Goal: Transaction & Acquisition: Purchase product/service

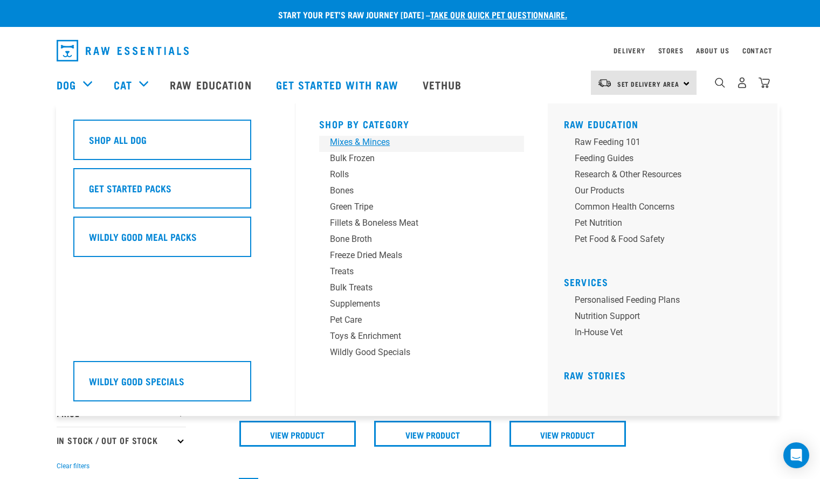
click at [381, 146] on div "Mixes & Minces" at bounding box center [414, 142] width 168 height 13
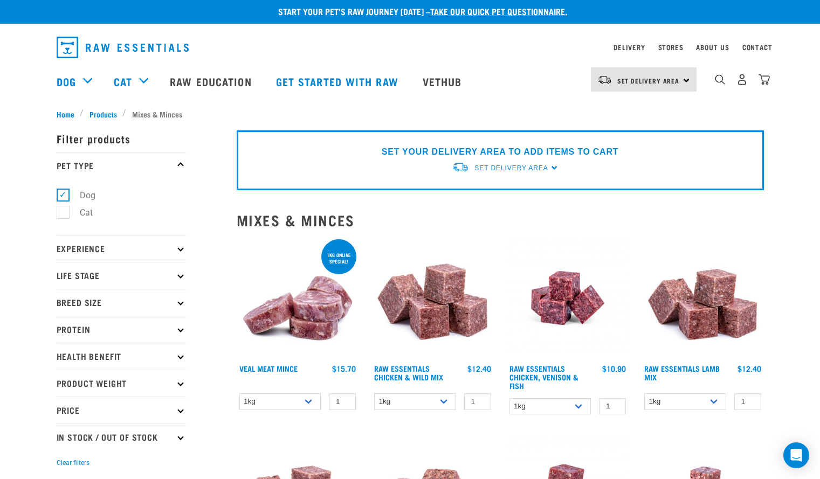
scroll to position [3, 0]
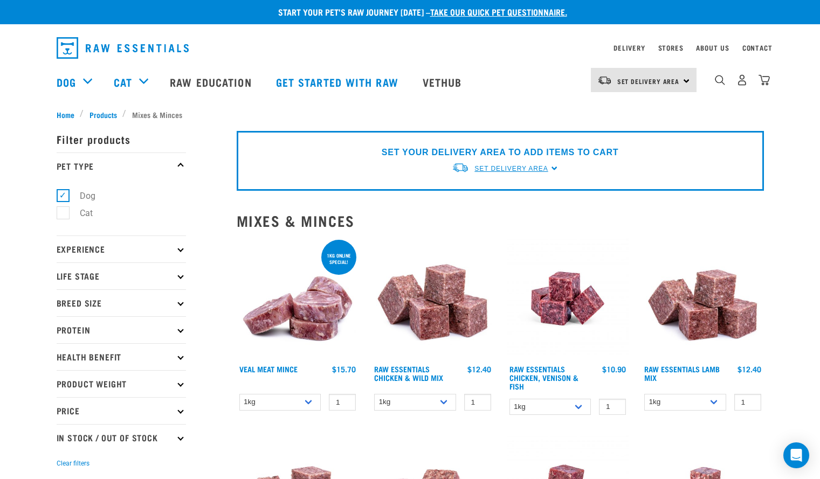
click at [535, 173] on link "Set Delivery Area" at bounding box center [511, 169] width 73 height 10
click at [480, 205] on link "[GEOGRAPHIC_DATA]" at bounding box center [505, 212] width 107 height 18
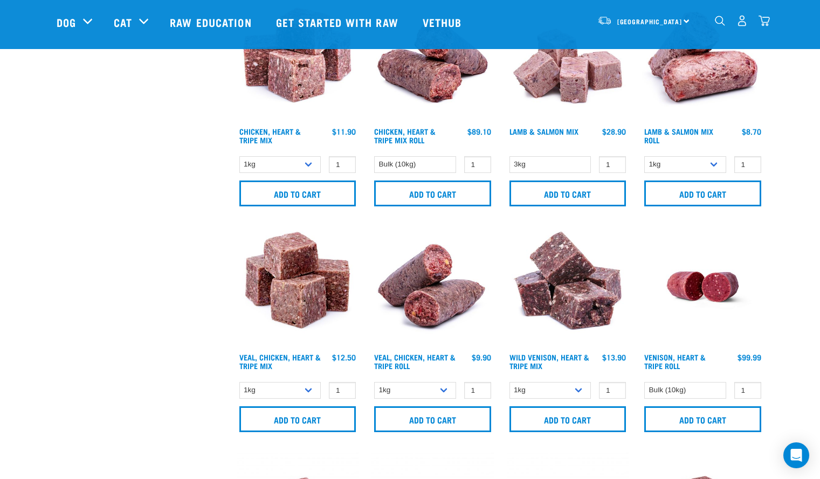
scroll to position [761, 0]
click at [305, 389] on select "1kg 3kg" at bounding box center [280, 390] width 82 height 17
select select "752"
click at [239, 382] on select "1kg 3kg" at bounding box center [280, 390] width 82 height 17
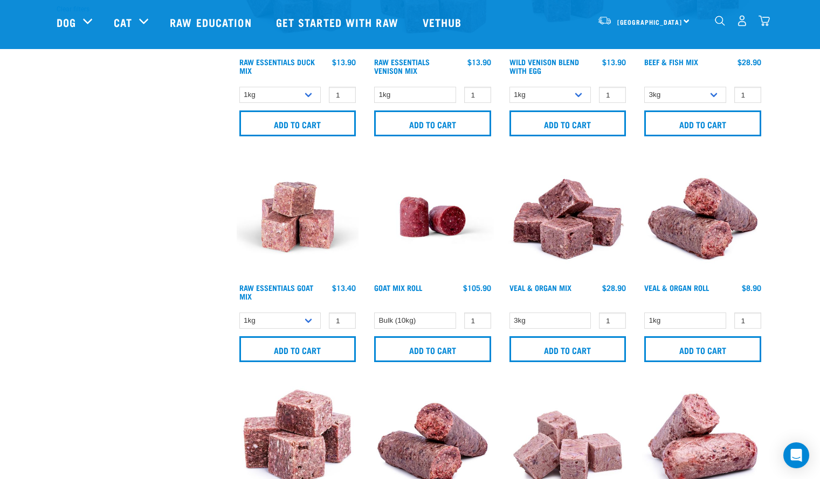
scroll to position [379, 0]
click at [677, 287] on link "Veal & Organ Roll" at bounding box center [676, 287] width 65 height 4
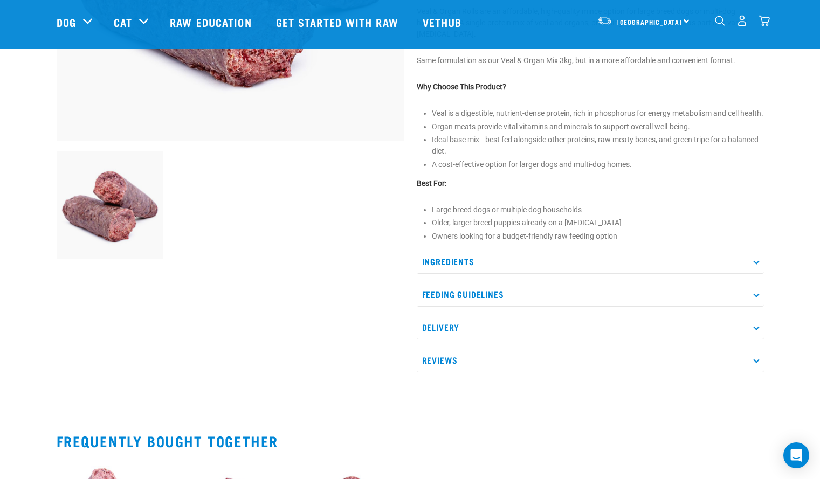
scroll to position [286, 0]
drag, startPoint x: 701, startPoint y: 300, endPoint x: 564, endPoint y: 316, distance: 137.8
click at [564, 306] on p "Feeding Guidelines" at bounding box center [590, 294] width 347 height 24
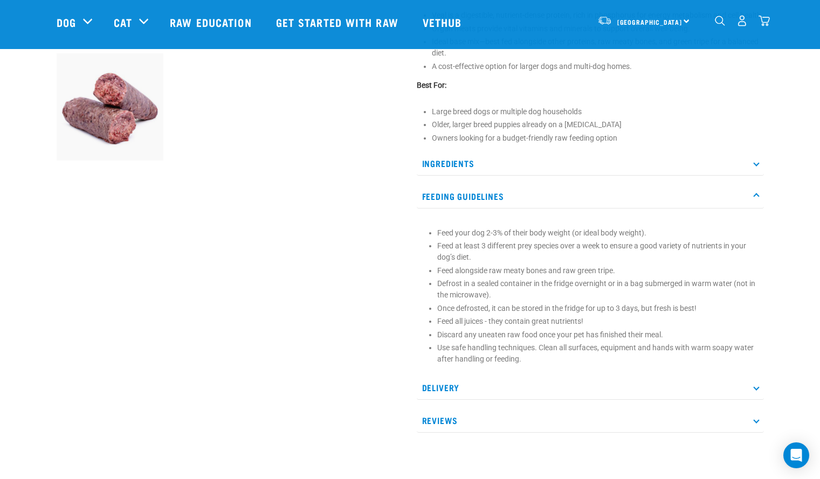
scroll to position [384, 0]
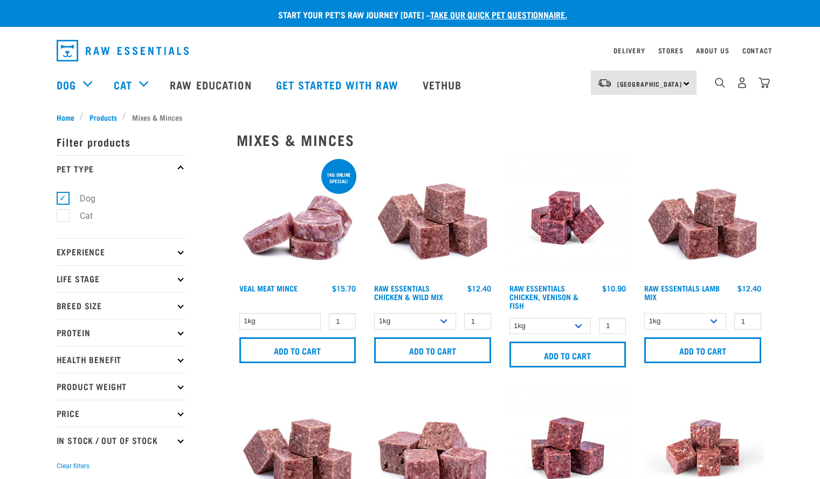
select select "752"
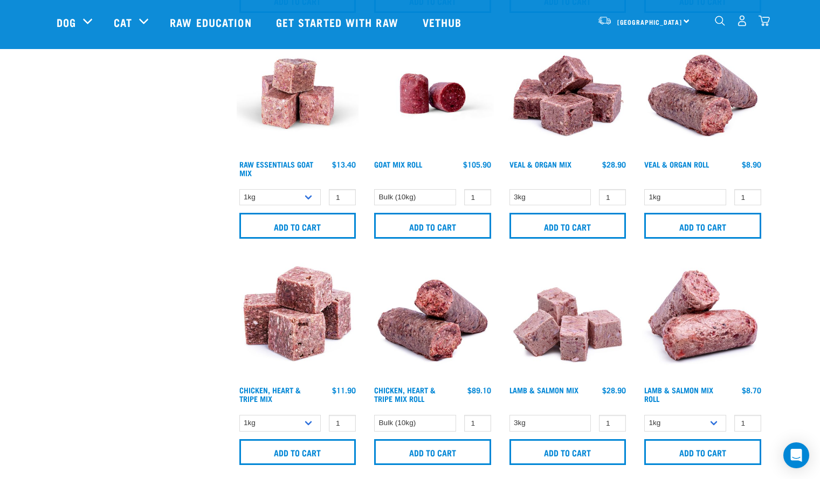
scroll to position [535, 0]
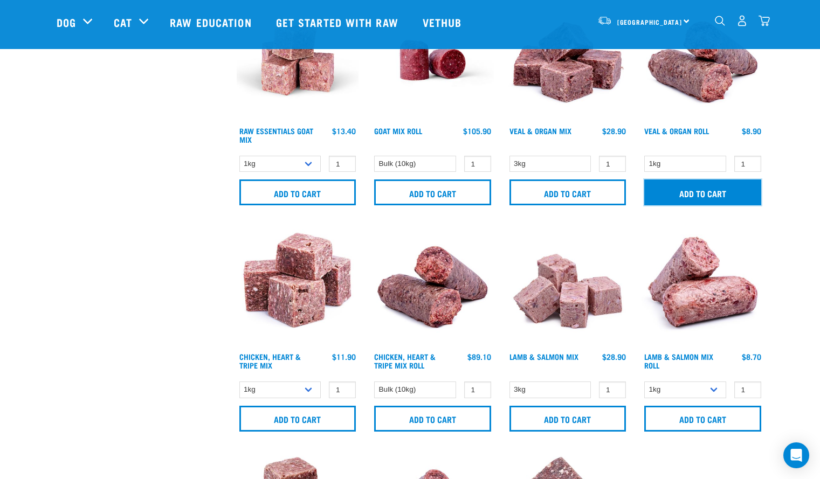
click at [726, 189] on input "Add to cart" at bounding box center [702, 193] width 117 height 26
click at [0, 205] on article "There are 0 items left in stock of Chicken, Lamb & Beef Roll, please remove thi…" at bounding box center [0, 239] width 0 height 479
click at [768, 22] on img "dropdown navigation" at bounding box center [764, 20] width 11 height 11
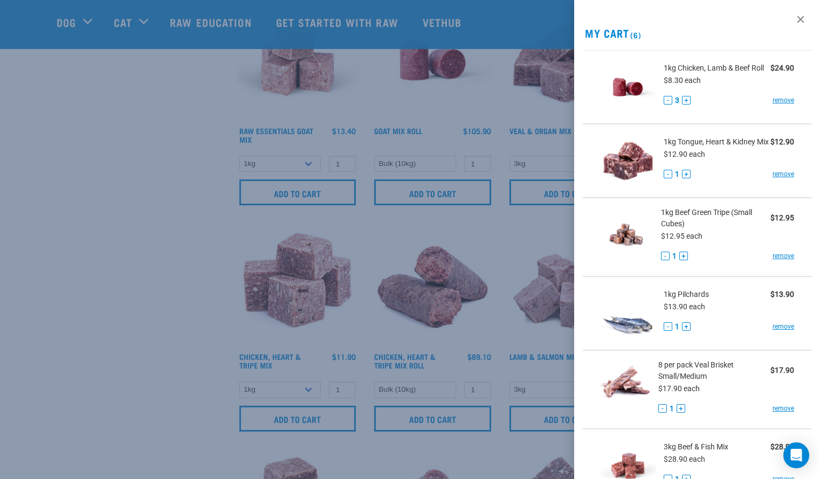
scroll to position [197, 0]
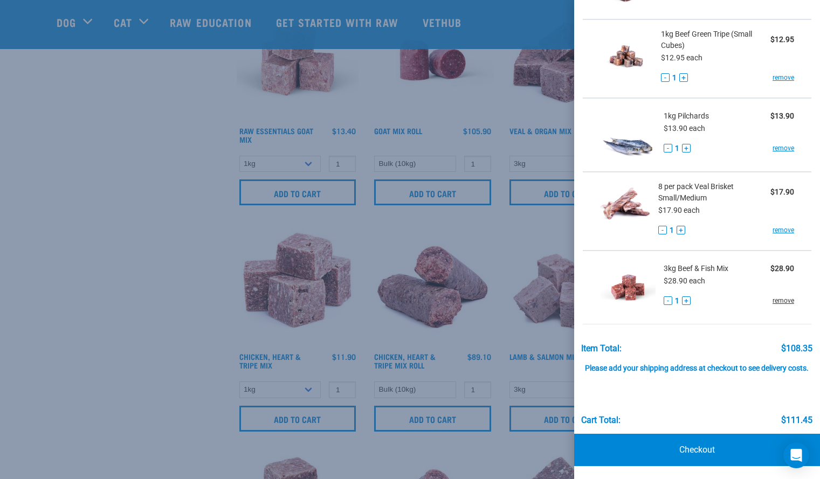
click at [773, 296] on link "remove" at bounding box center [784, 301] width 22 height 10
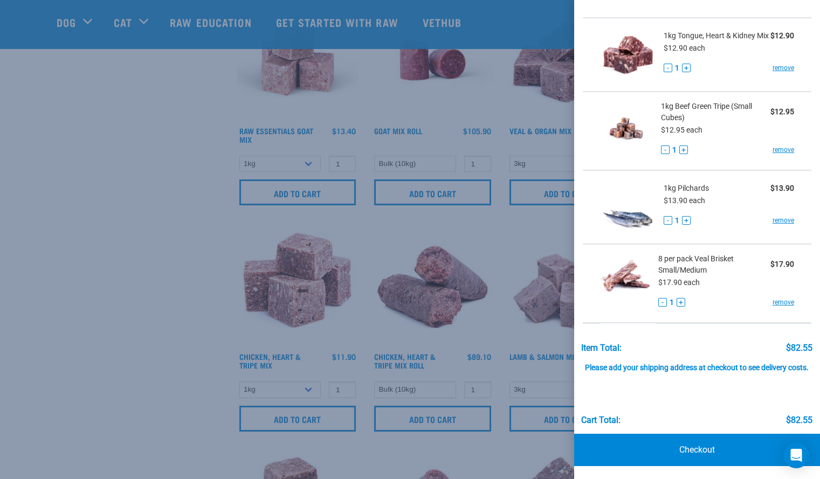
scroll to position [123, 0]
click at [776, 299] on link "remove" at bounding box center [784, 304] width 22 height 10
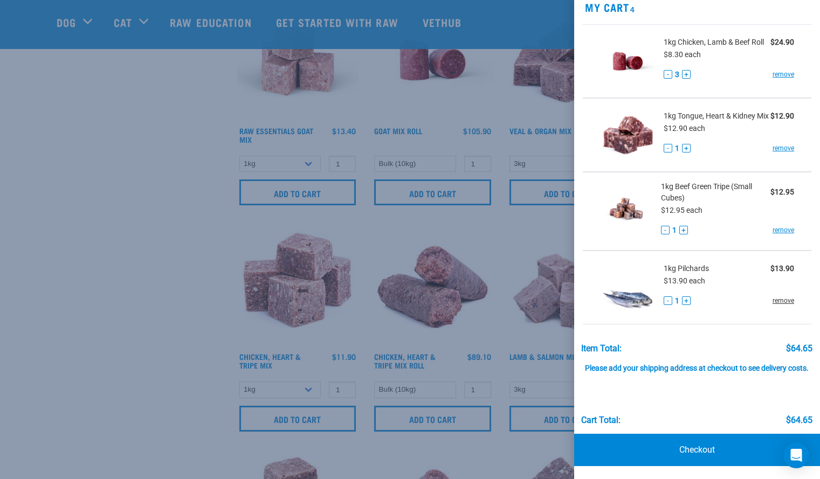
click at [775, 296] on link "remove" at bounding box center [784, 301] width 22 height 10
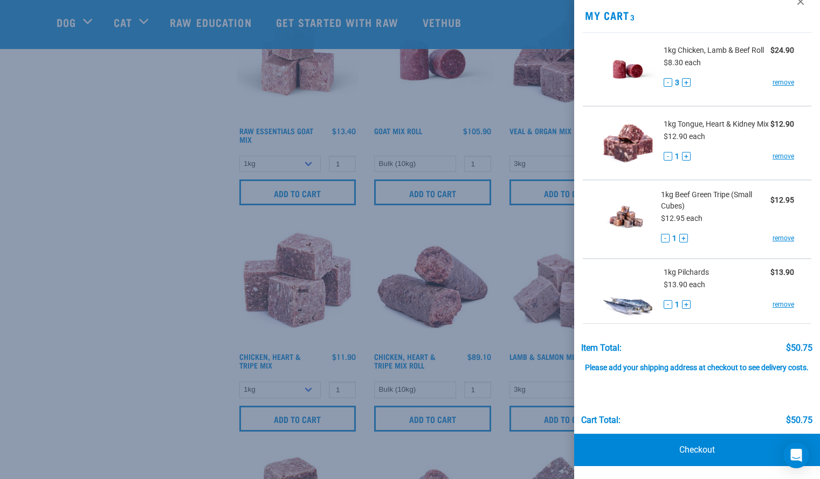
scroll to position [0, 0]
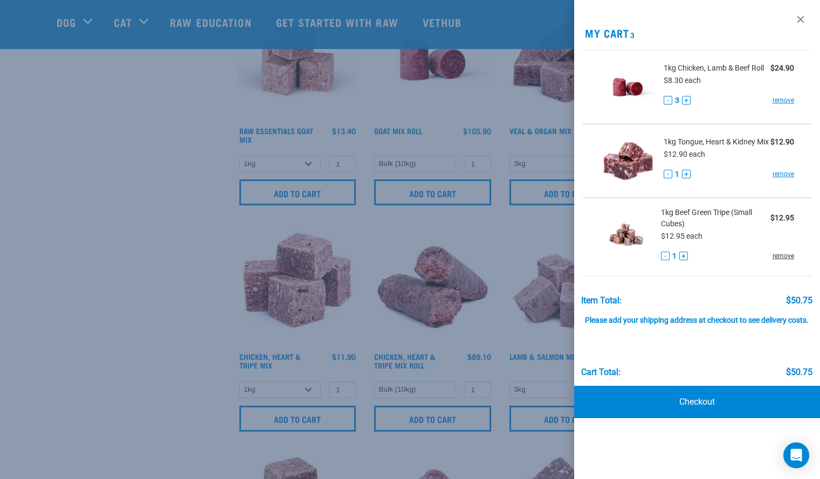
click at [779, 257] on link "remove" at bounding box center [784, 256] width 22 height 10
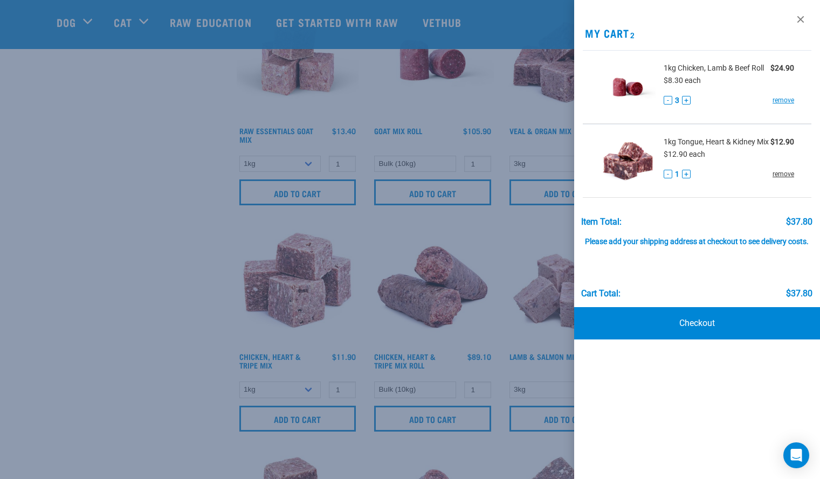
click at [780, 174] on link "remove" at bounding box center [784, 174] width 22 height 10
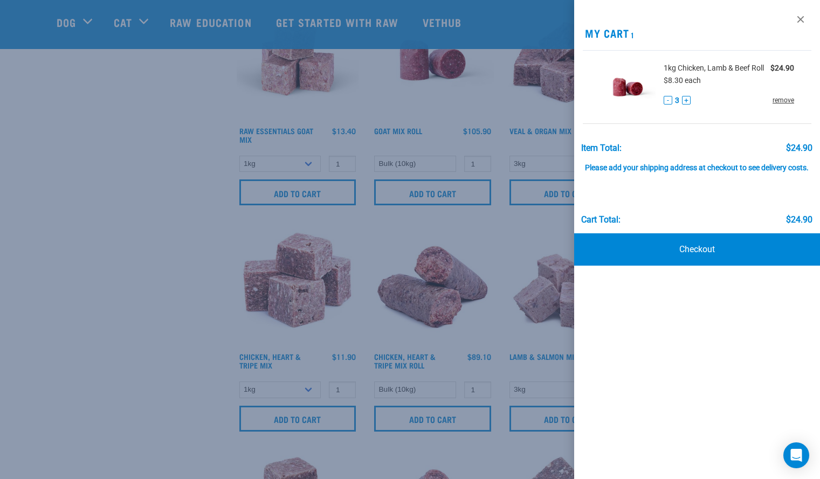
click at [781, 104] on link "remove" at bounding box center [784, 100] width 22 height 10
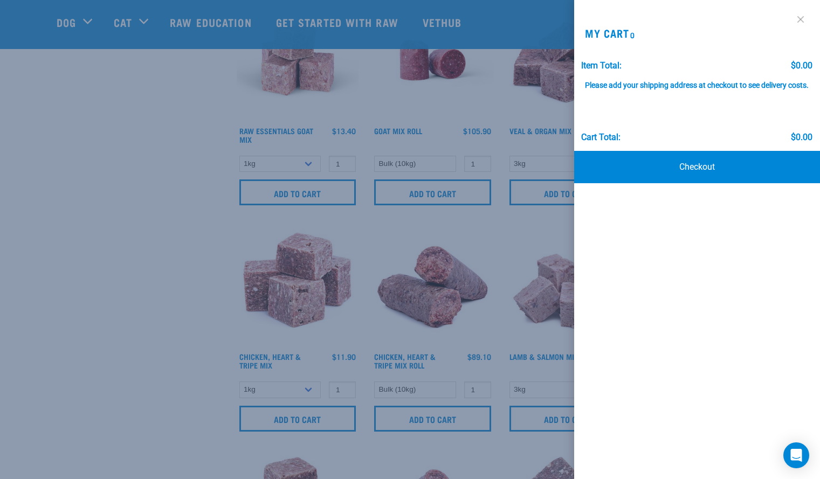
click at [797, 21] on link at bounding box center [800, 19] width 17 height 17
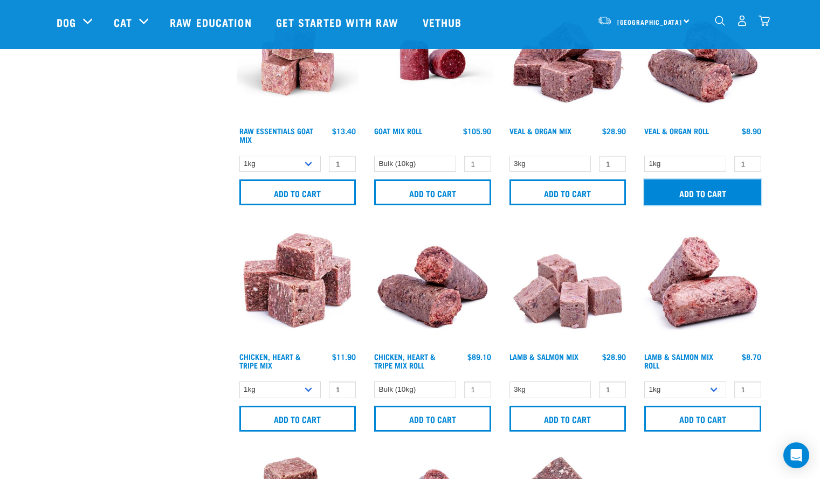
click at [728, 199] on input "Add to cart" at bounding box center [702, 193] width 117 height 26
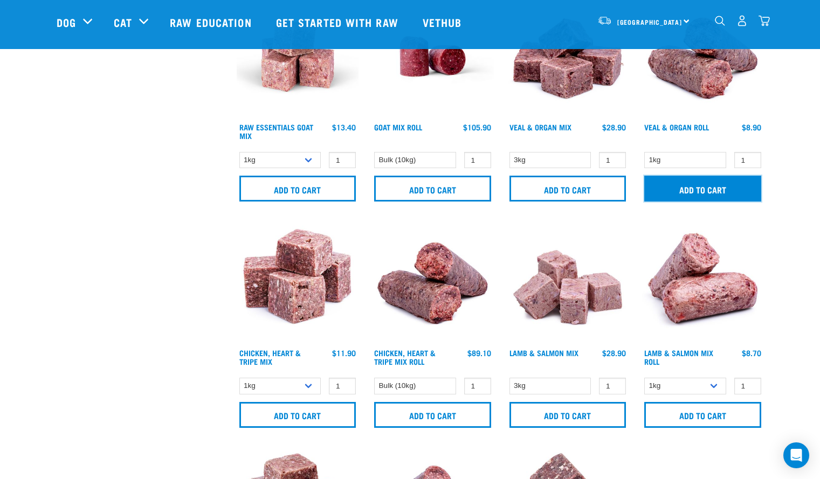
scroll to position [540, 0]
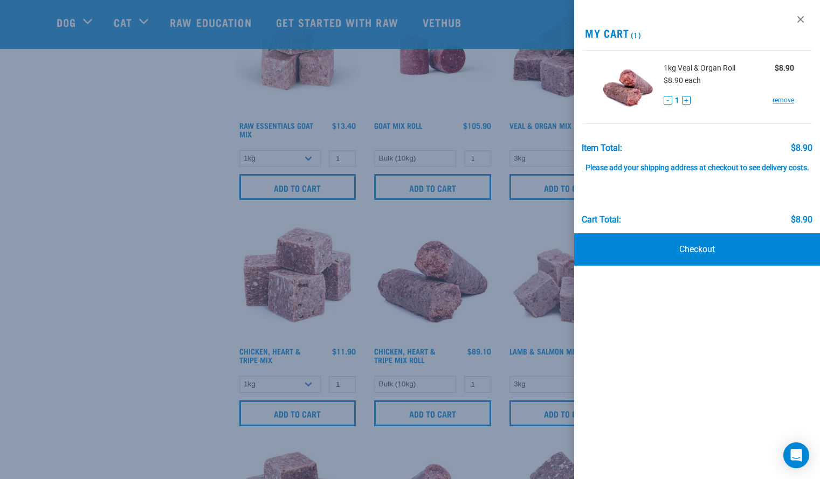
click at [123, 310] on div at bounding box center [410, 239] width 820 height 479
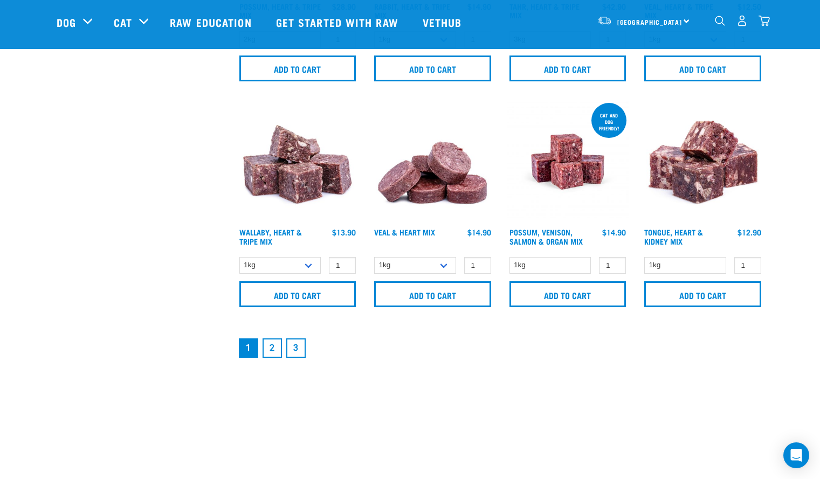
scroll to position [1564, 0]
click at [271, 355] on link "2" at bounding box center [272, 347] width 19 height 19
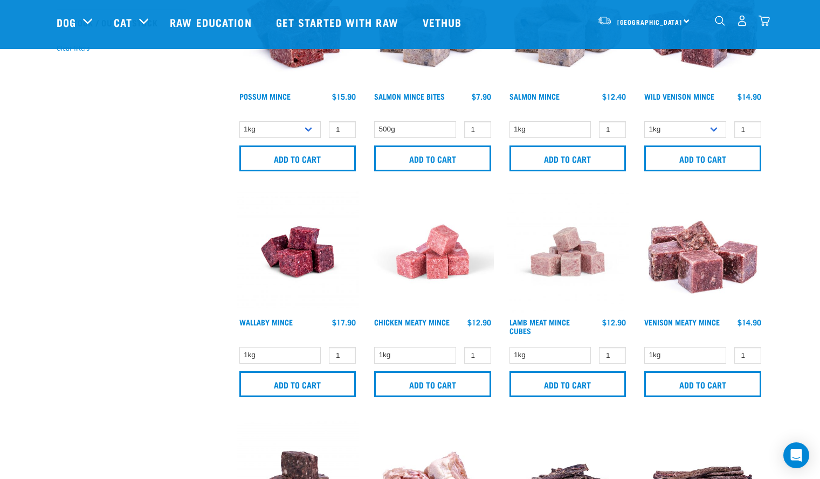
scroll to position [338, 0]
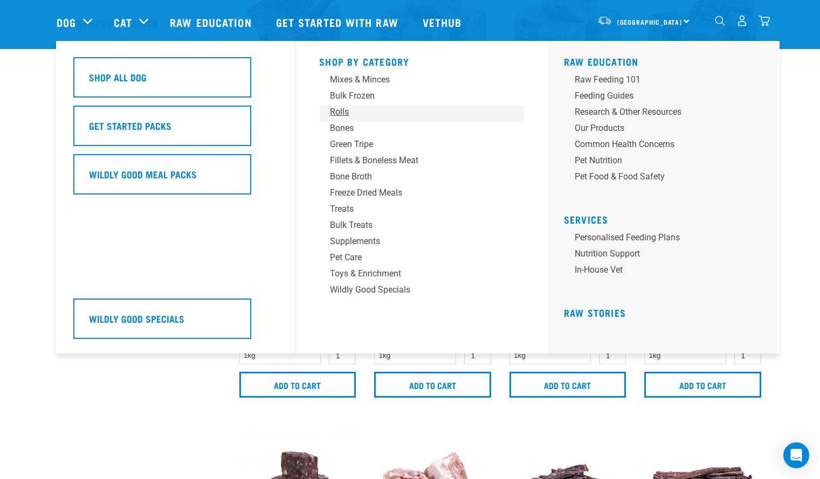
click at [338, 112] on div "Rolls" at bounding box center [414, 112] width 168 height 13
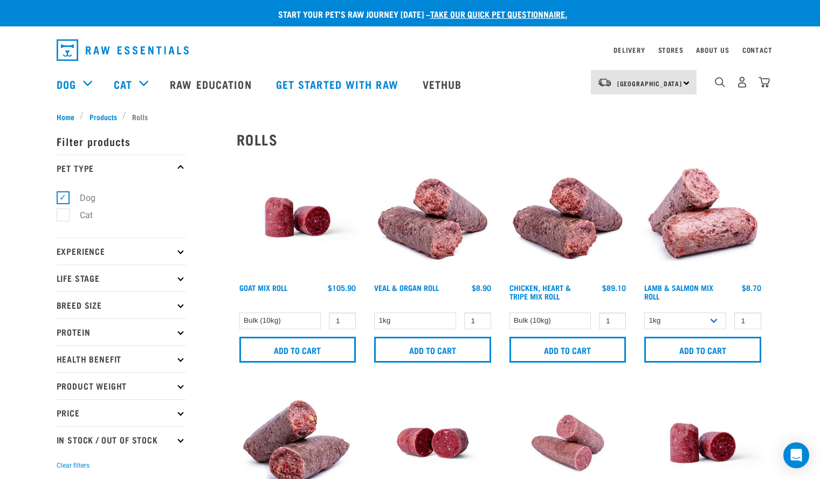
scroll to position [1, 0]
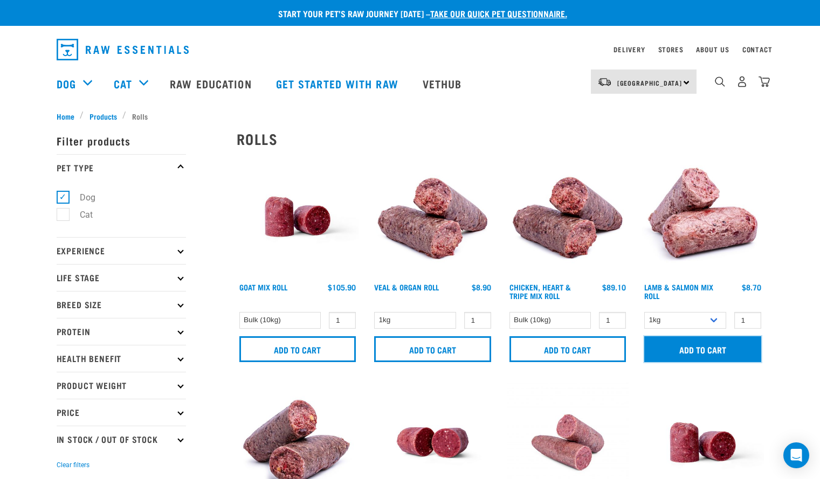
click at [718, 356] on input "Add to cart" at bounding box center [702, 349] width 117 height 26
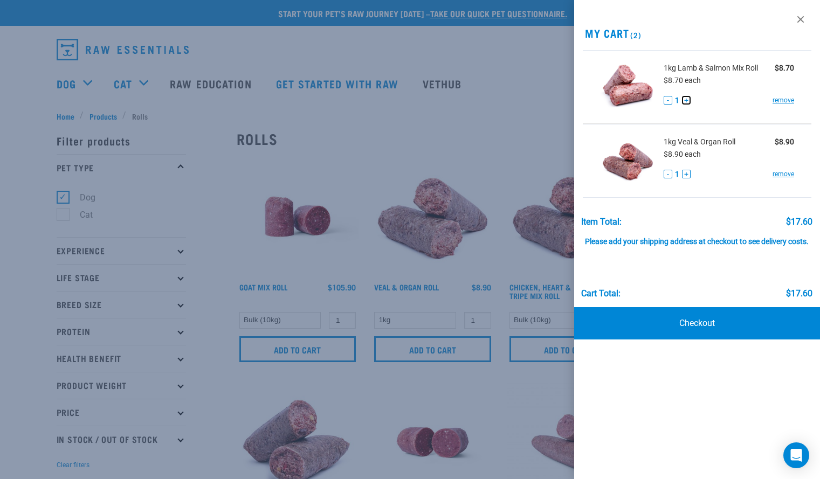
click at [687, 102] on button "+" at bounding box center [686, 100] width 9 height 9
click at [686, 175] on button "+" at bounding box center [686, 174] width 9 height 9
click at [389, 117] on div at bounding box center [410, 239] width 820 height 479
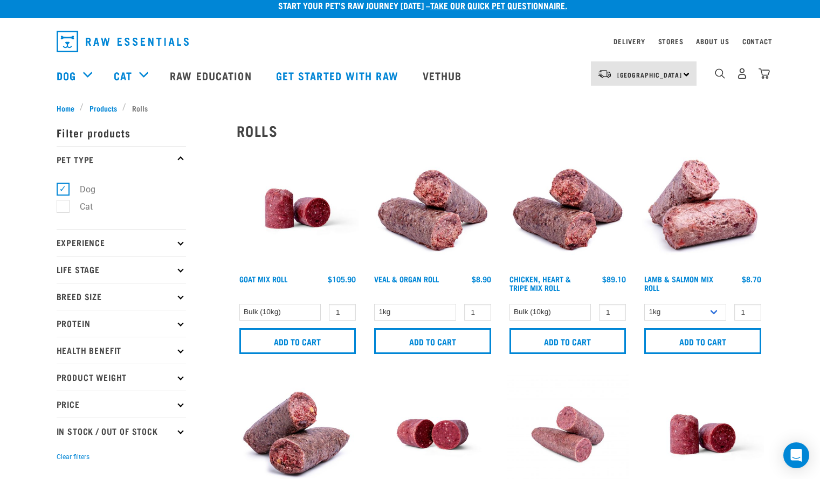
scroll to position [0, 0]
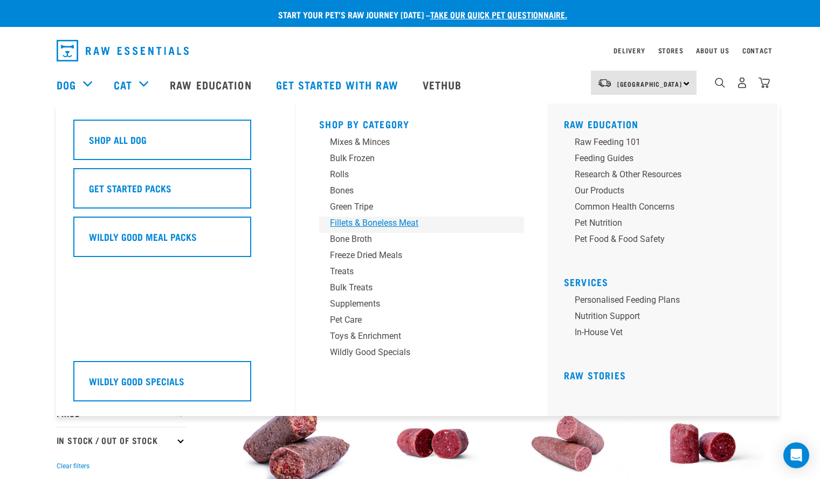
click at [359, 225] on div "Fillets & Boneless Meat" at bounding box center [414, 223] width 168 height 13
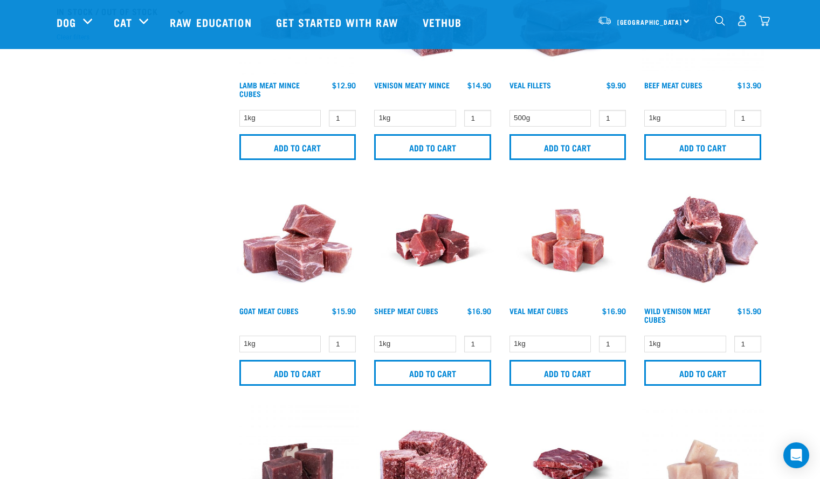
scroll to position [349, 0]
click at [762, 21] on img "dropdown navigation" at bounding box center [764, 20] width 11 height 11
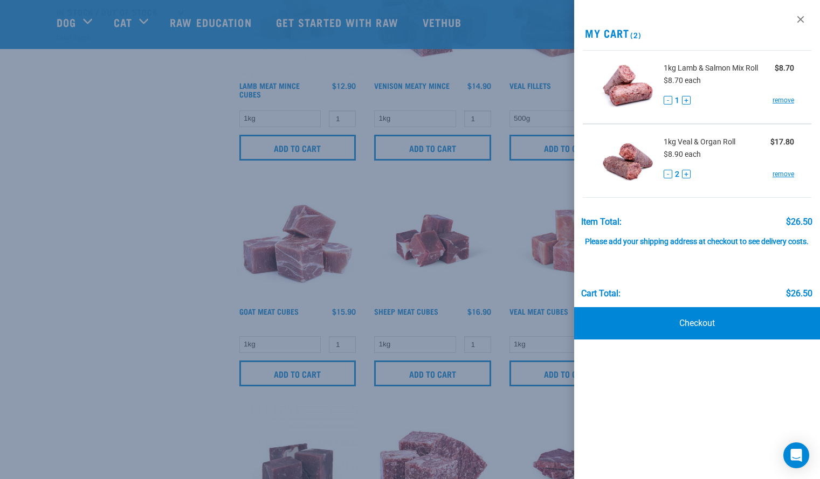
click at [134, 333] on div at bounding box center [410, 239] width 820 height 479
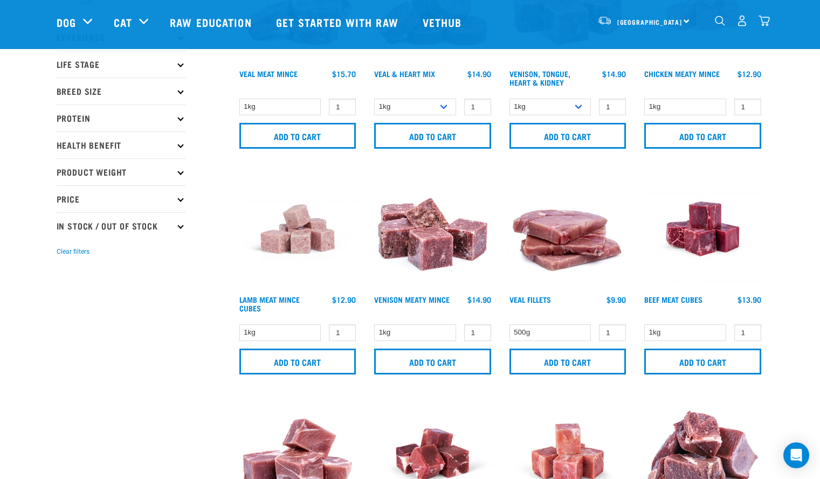
scroll to position [135, 0]
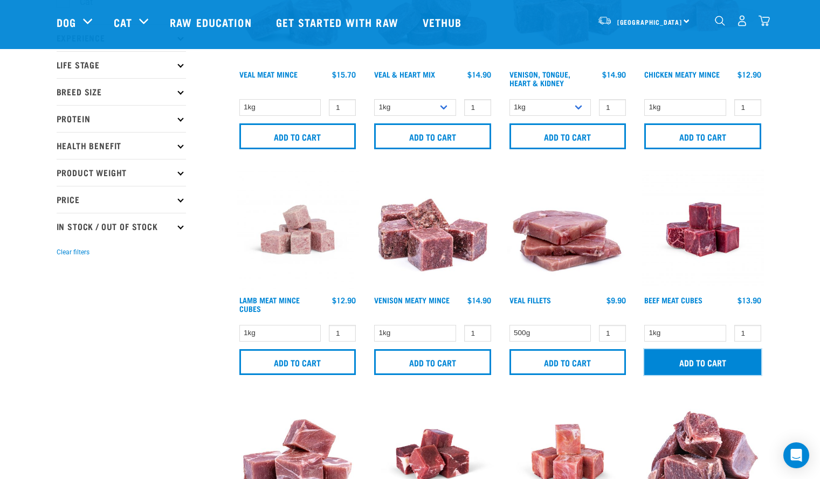
click at [751, 361] on input "Add to cart" at bounding box center [702, 362] width 117 height 26
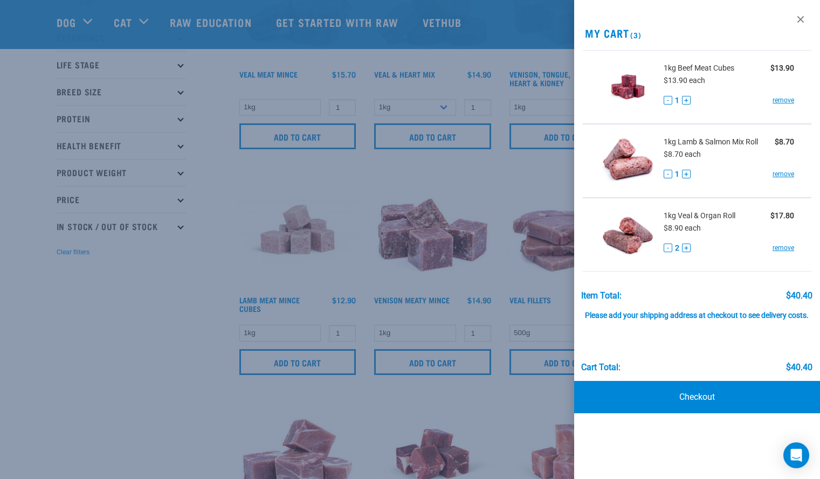
click at [148, 371] on div at bounding box center [410, 239] width 820 height 479
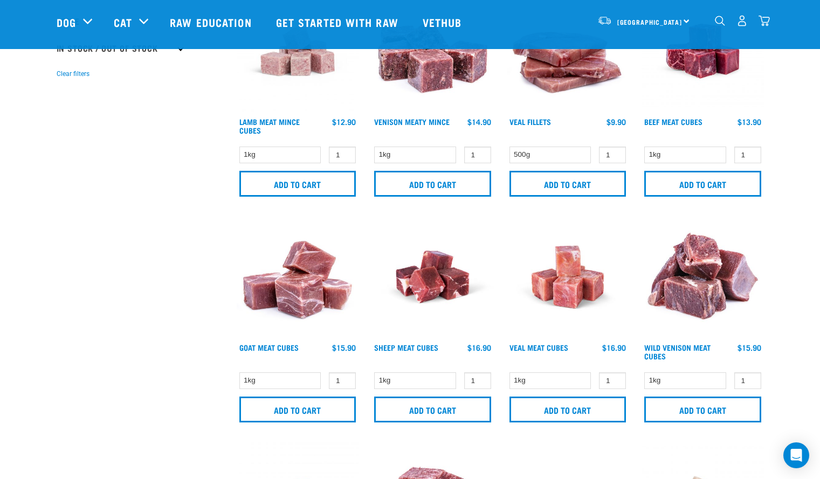
scroll to position [0, 0]
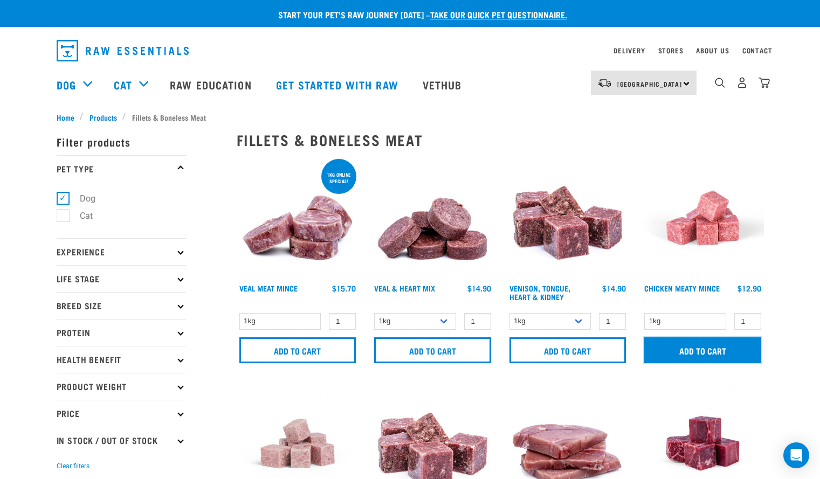
click at [706, 354] on input "Add to cart" at bounding box center [702, 351] width 117 height 26
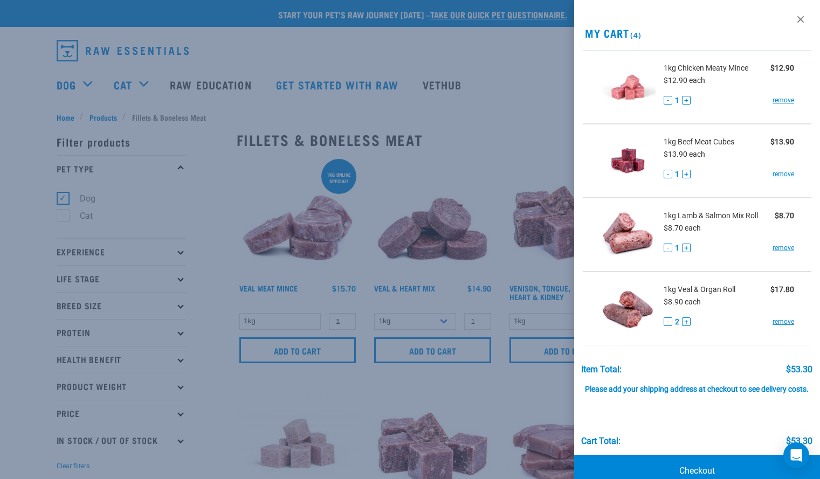
click at [19, 105] on div at bounding box center [410, 239] width 820 height 479
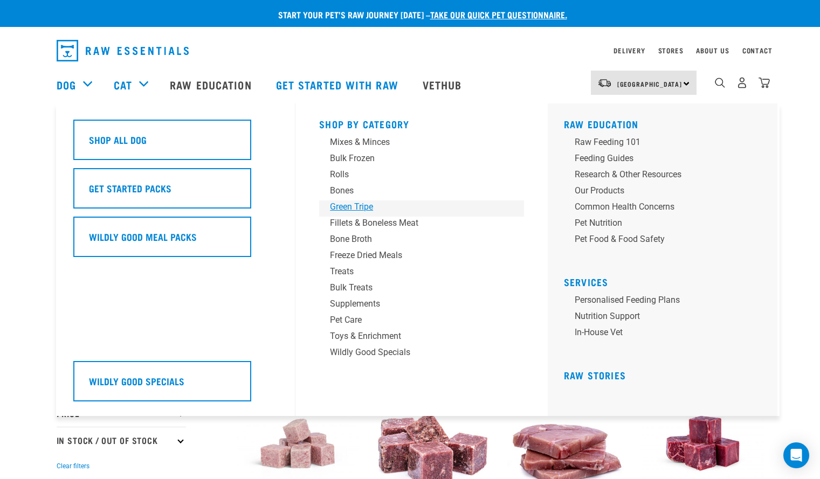
click at [341, 211] on div "Green Tripe" at bounding box center [414, 207] width 168 height 13
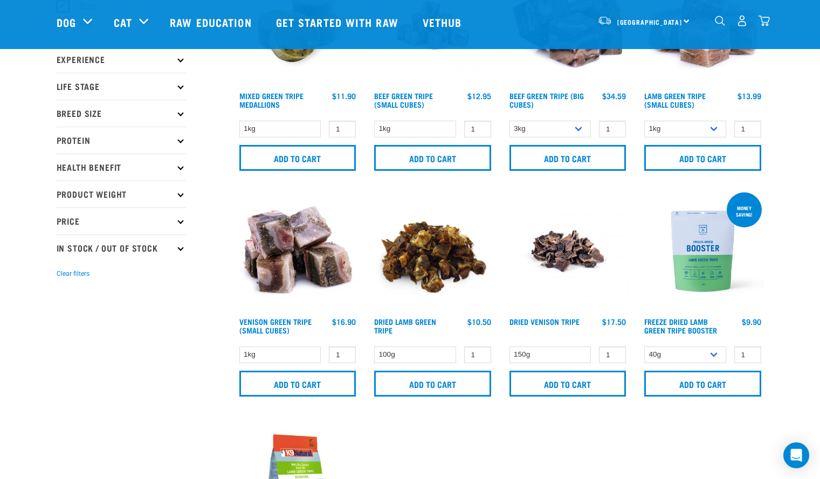
scroll to position [114, 0]
click at [699, 280] on img at bounding box center [703, 251] width 122 height 122
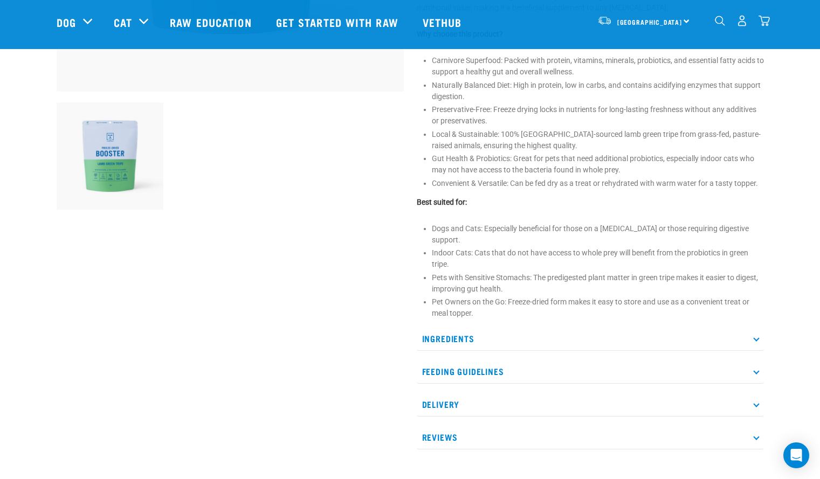
scroll to position [373, 0]
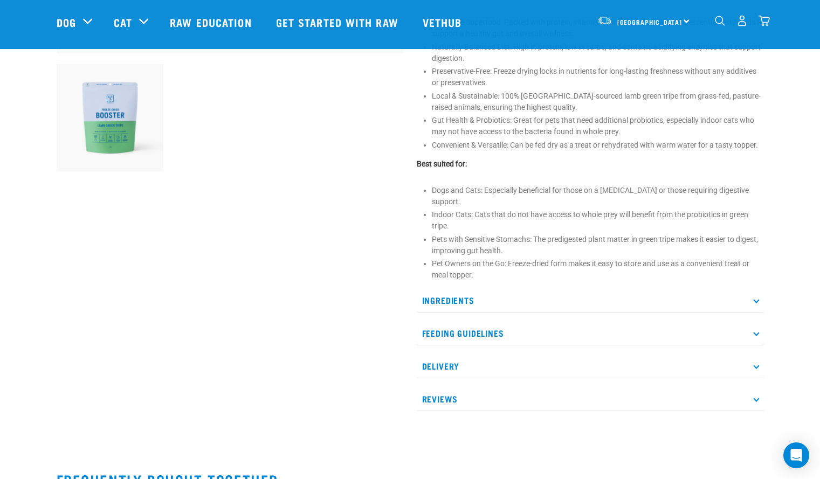
click at [446, 327] on p "Feeding Guidelines" at bounding box center [590, 333] width 347 height 24
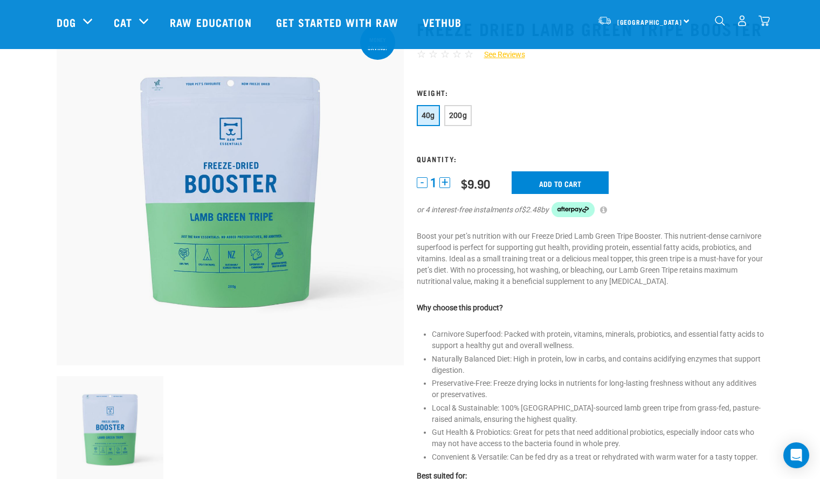
scroll to position [38, 0]
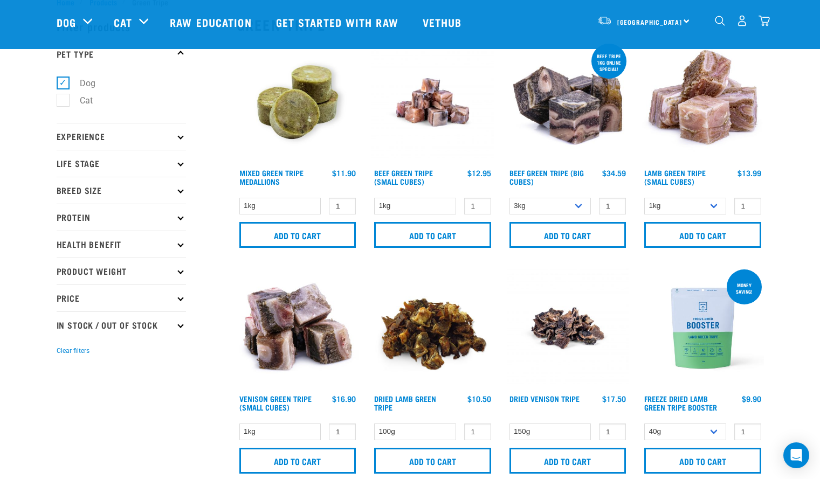
scroll to position [36, 0]
click at [583, 204] on select "3kg Bulk (10kg)" at bounding box center [551, 206] width 82 height 17
click at [577, 206] on select "3kg Bulk (10kg)" at bounding box center [551, 206] width 82 height 17
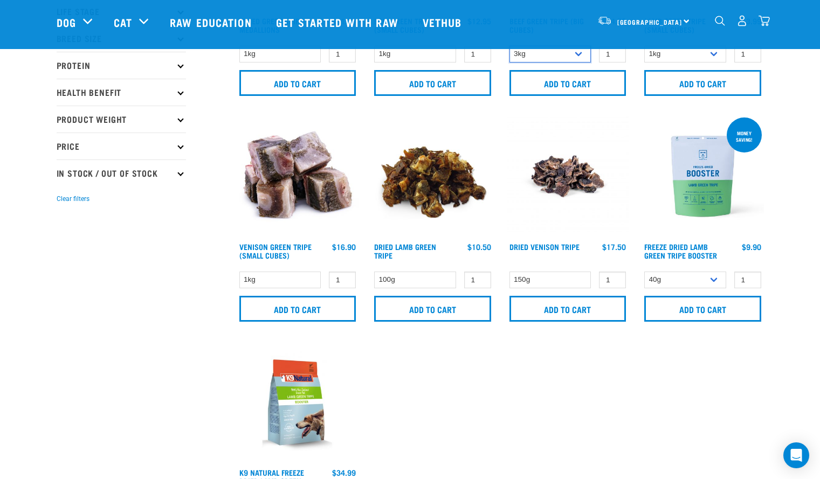
scroll to position [0, 0]
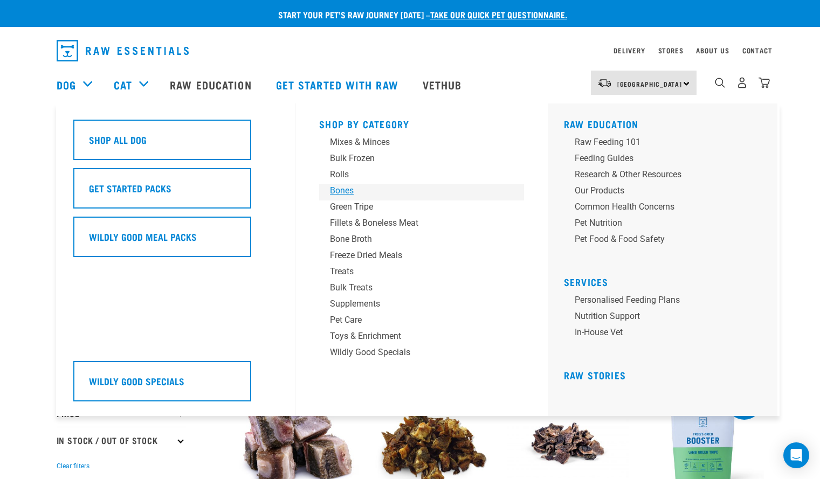
click at [344, 191] on div "Bones" at bounding box center [414, 190] width 168 height 13
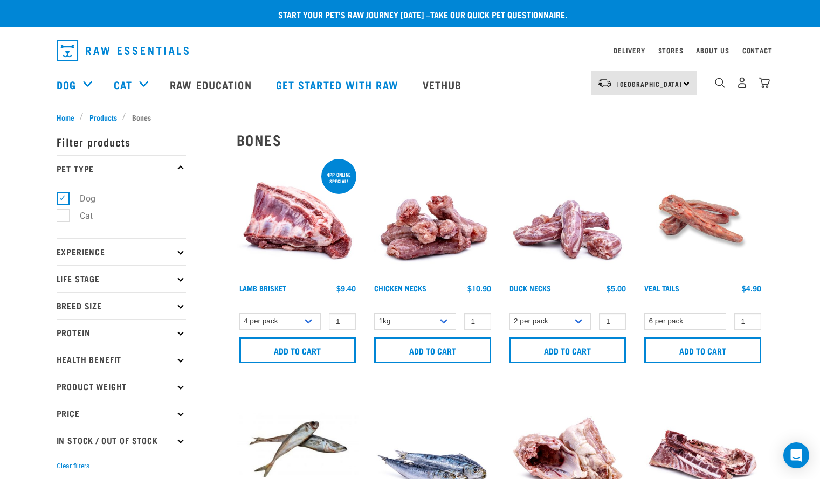
scroll to position [1, 0]
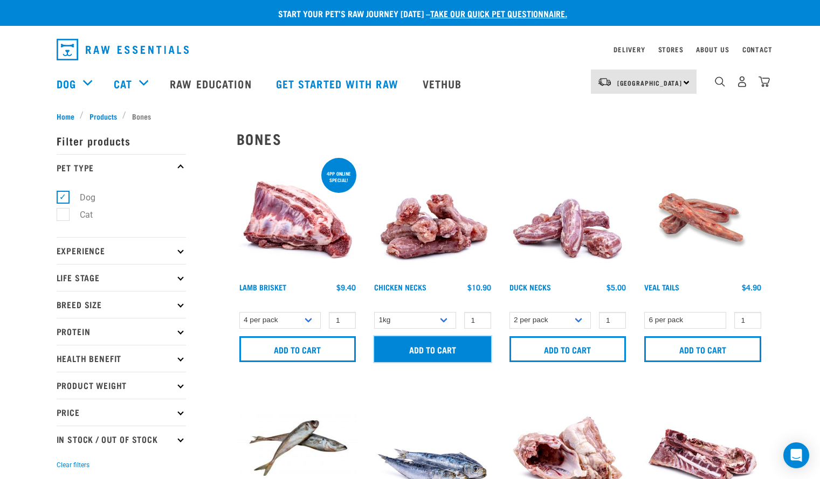
click at [419, 357] on input "Add to cart" at bounding box center [432, 349] width 117 height 26
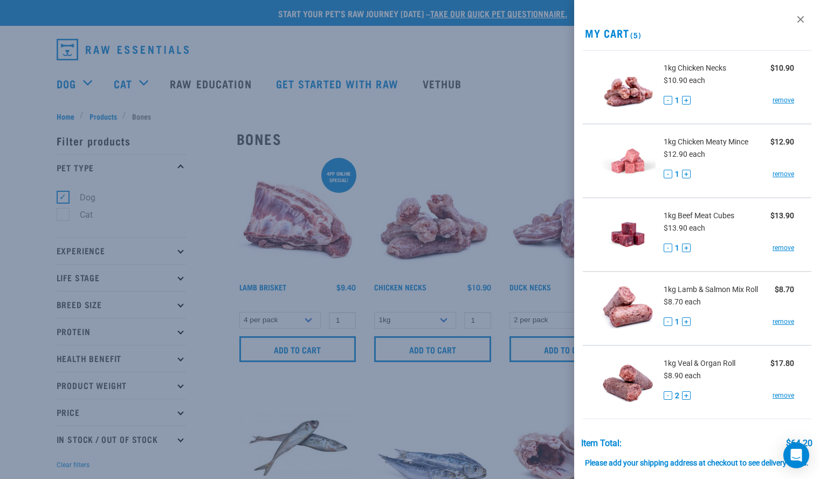
click at [221, 363] on div at bounding box center [410, 239] width 820 height 479
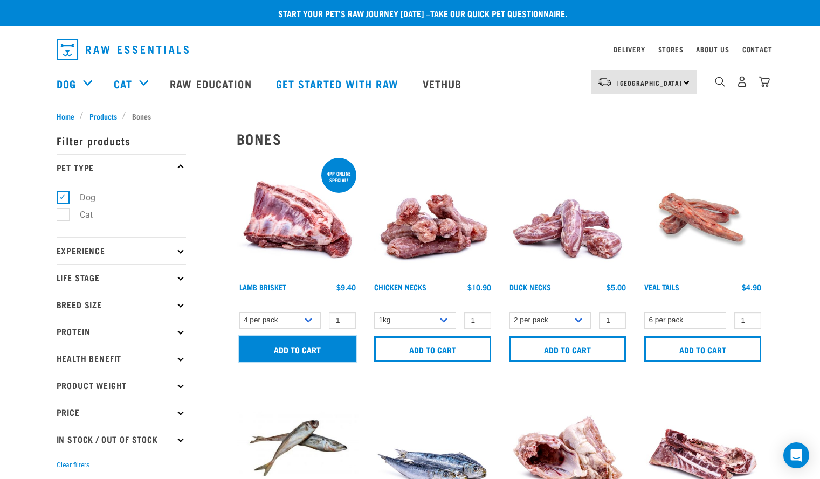
click at [288, 347] on input "Add to cart" at bounding box center [297, 349] width 117 height 26
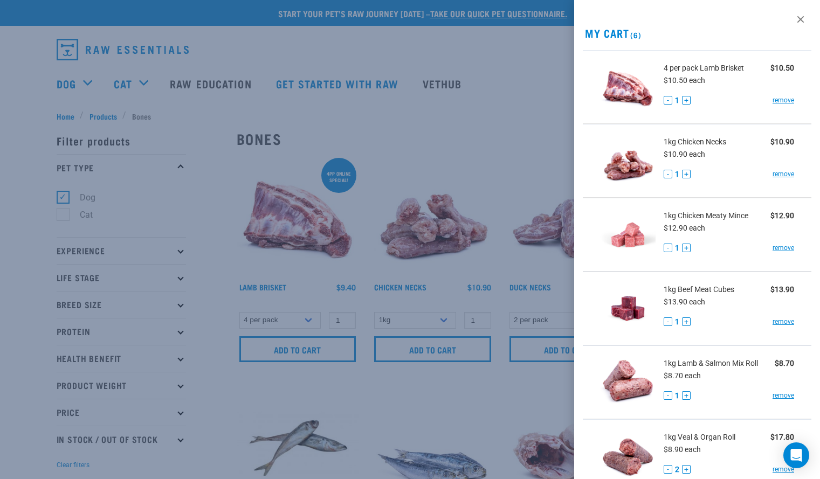
click at [210, 132] on div at bounding box center [410, 239] width 820 height 479
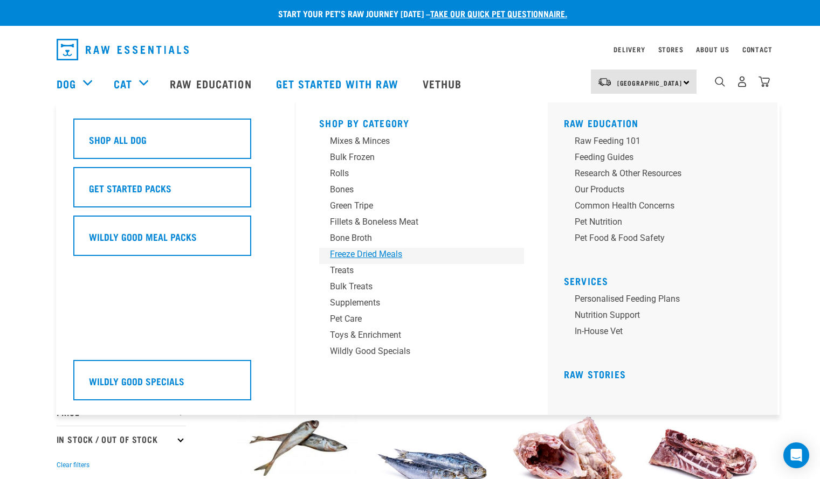
click at [369, 256] on div "Freeze Dried Meals" at bounding box center [414, 254] width 168 height 13
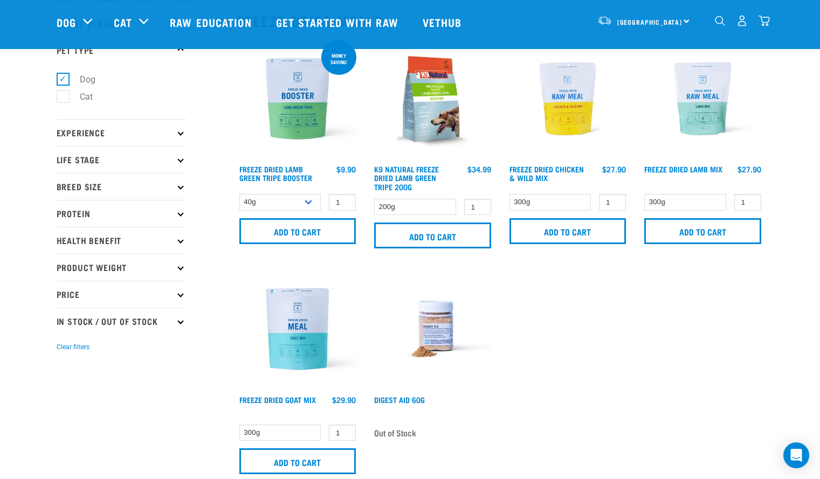
scroll to position [62, 0]
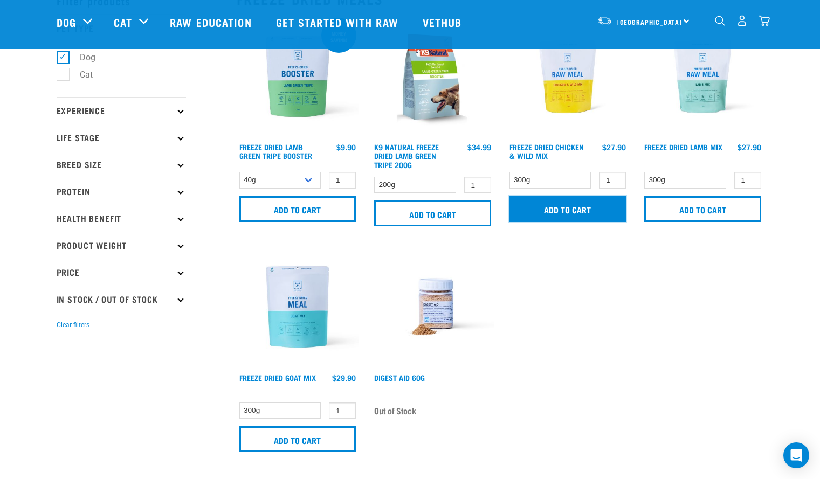
click at [599, 213] on input "Add to cart" at bounding box center [568, 209] width 117 height 26
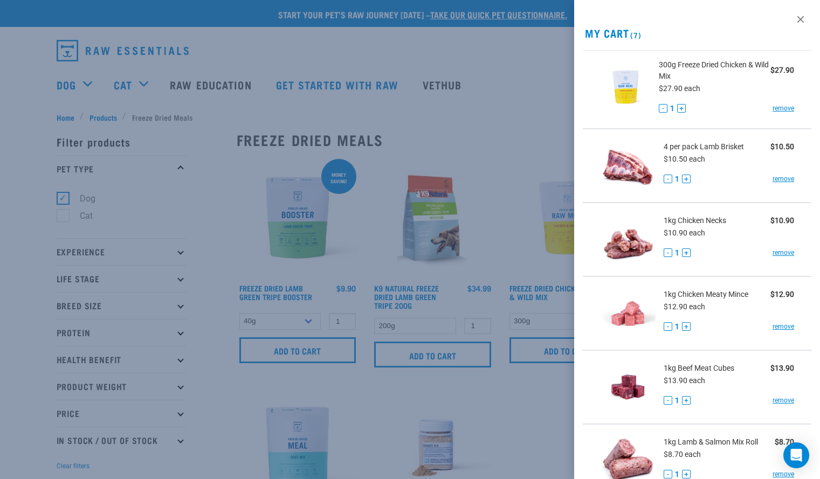
click at [404, 110] on div at bounding box center [410, 239] width 820 height 479
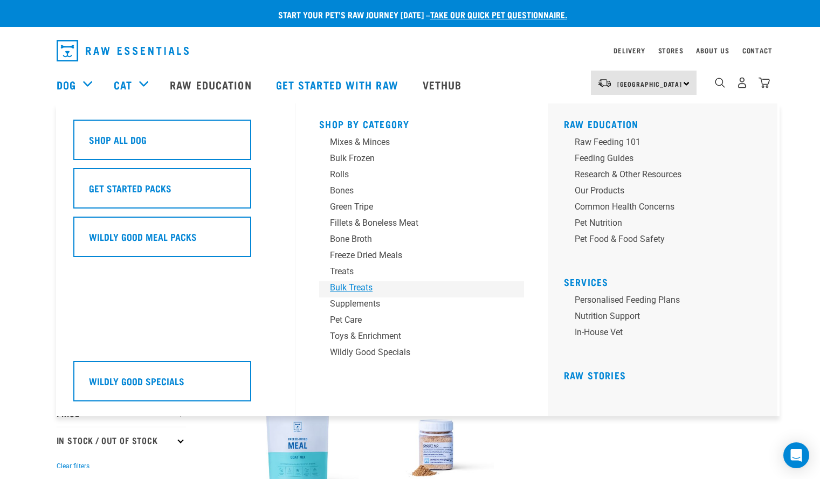
click at [355, 287] on div "Bulk Treats" at bounding box center [414, 287] width 168 height 13
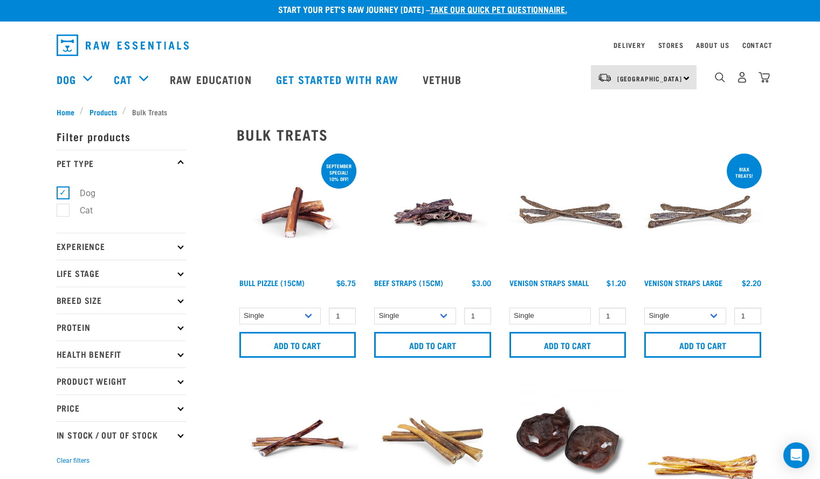
scroll to position [6, 0]
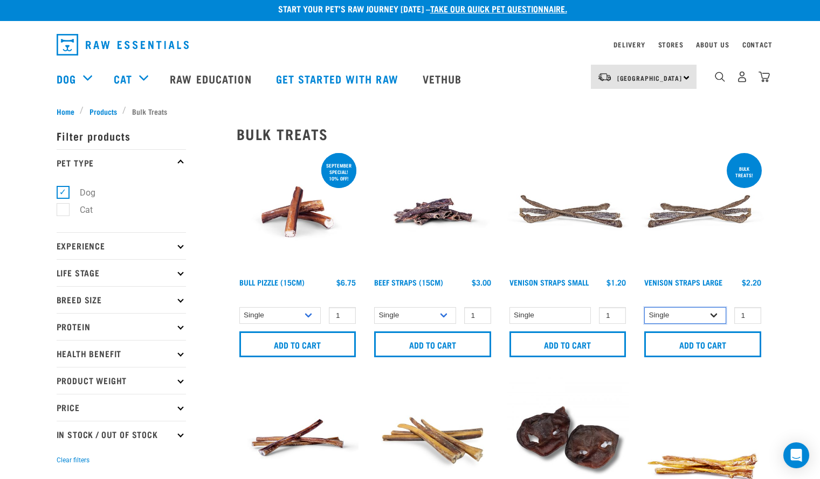
click at [713, 319] on select "Single 25 per pack 50 per pack" at bounding box center [685, 315] width 82 height 17
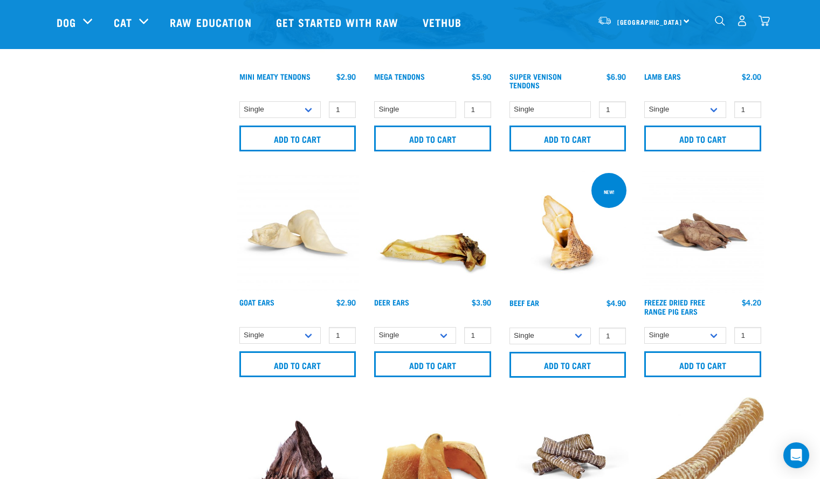
scroll to position [570, 0]
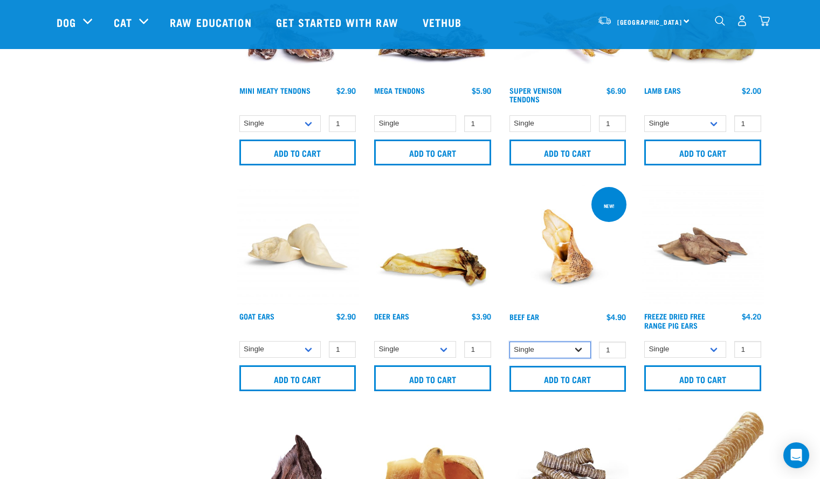
drag, startPoint x: 542, startPoint y: 345, endPoint x: 531, endPoint y: 350, distance: 12.8
click at [531, 350] on select "Single 10 per pack 25 per pack" at bounding box center [551, 350] width 82 height 17
select select "443100"
click at [510, 342] on select "Single 10 per pack 25 per pack" at bounding box center [551, 350] width 82 height 17
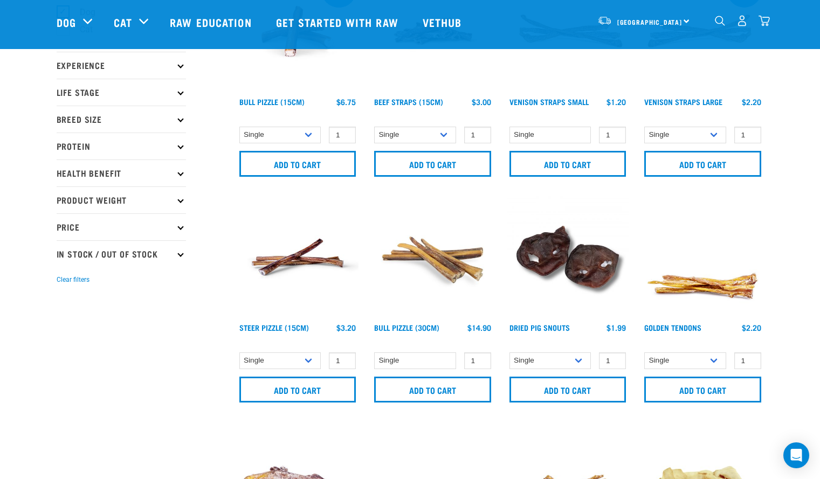
scroll to position [108, 0]
click at [307, 366] on select "Single 10 per pack 25 per pack" at bounding box center [280, 360] width 82 height 17
select select "682006"
click at [239, 352] on select "Single 10 per pack 25 per pack" at bounding box center [280, 360] width 82 height 17
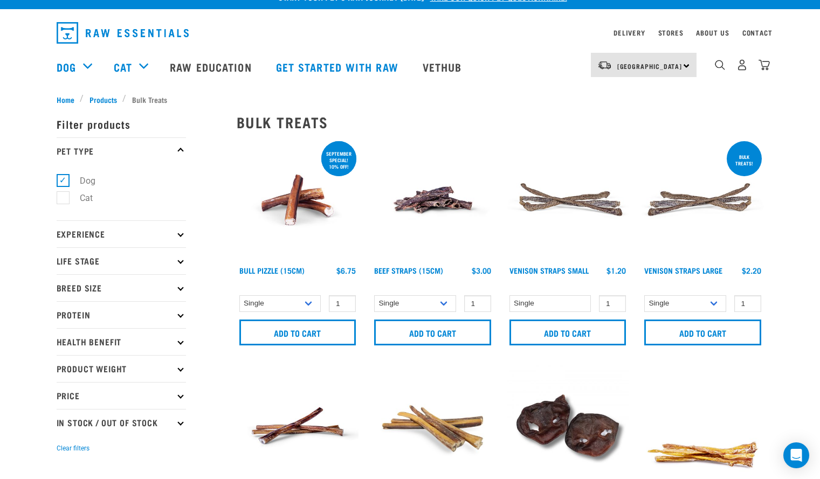
scroll to position [17, 0]
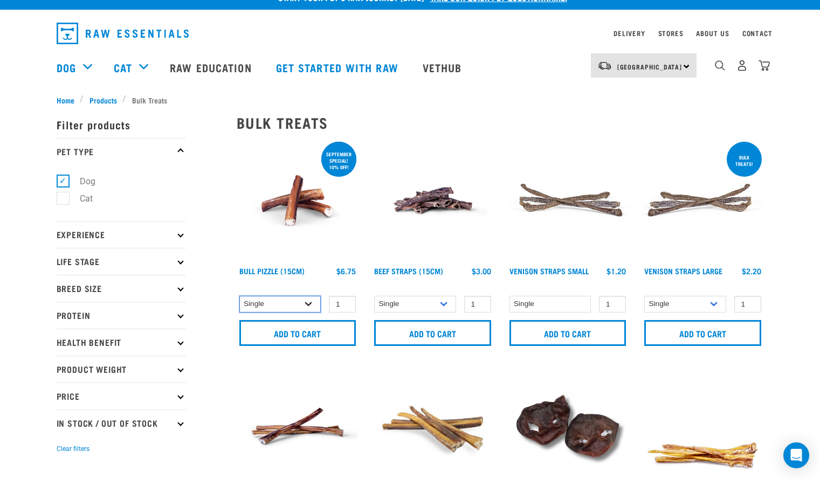
click at [269, 306] on select "Single 10 per pack 25 per pack" at bounding box center [280, 304] width 82 height 17
select select "443099"
click at [239, 296] on select "Single 10 per pack 25 per pack" at bounding box center [280, 304] width 82 height 17
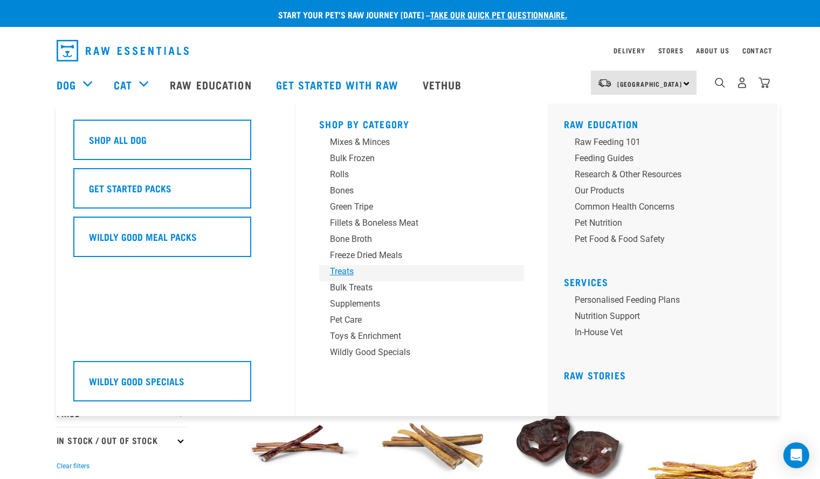
click at [346, 273] on div "Treats" at bounding box center [414, 271] width 168 height 13
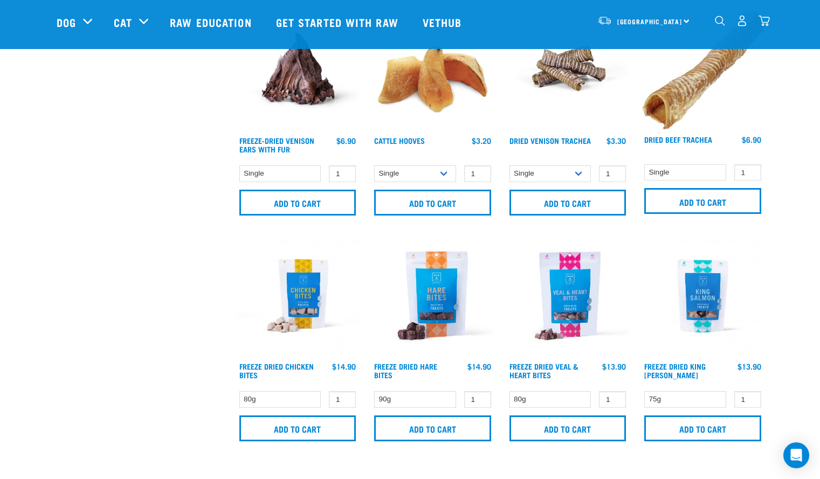
scroll to position [1198, 0]
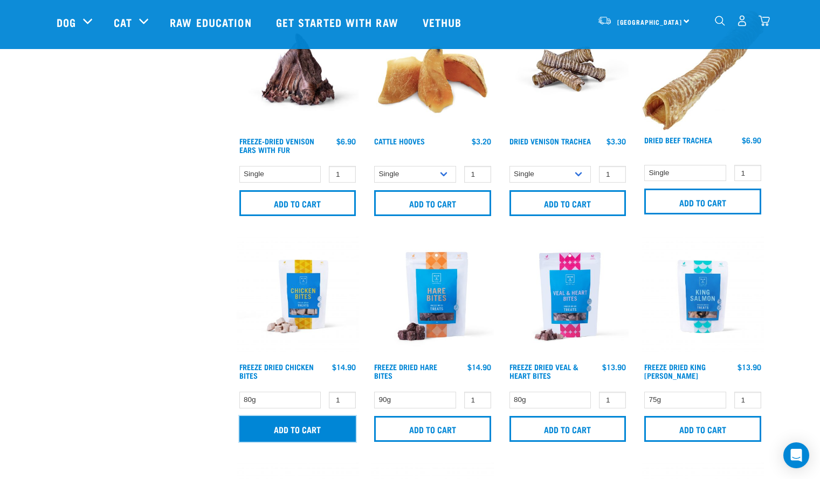
click at [285, 418] on input "Add to cart" at bounding box center [297, 429] width 117 height 26
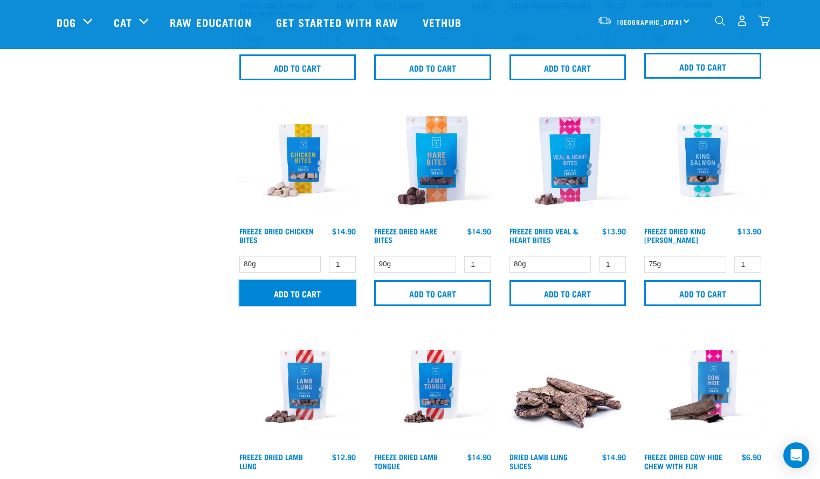
scroll to position [1437, 0]
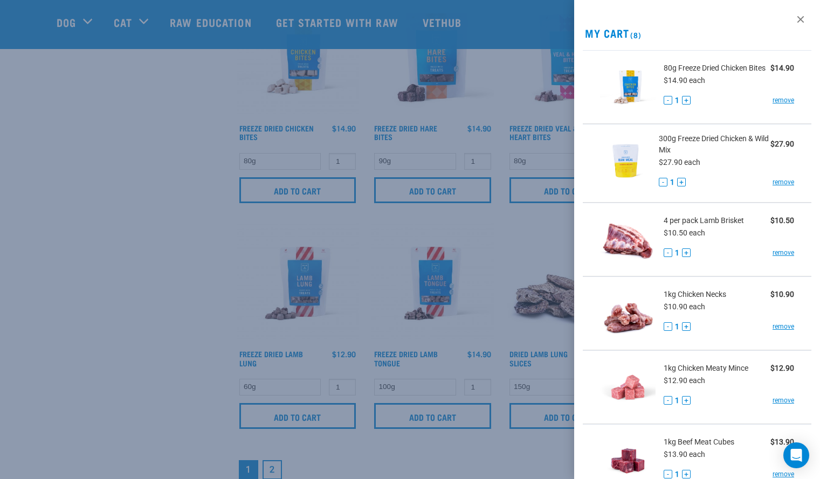
click at [190, 374] on div at bounding box center [410, 239] width 820 height 479
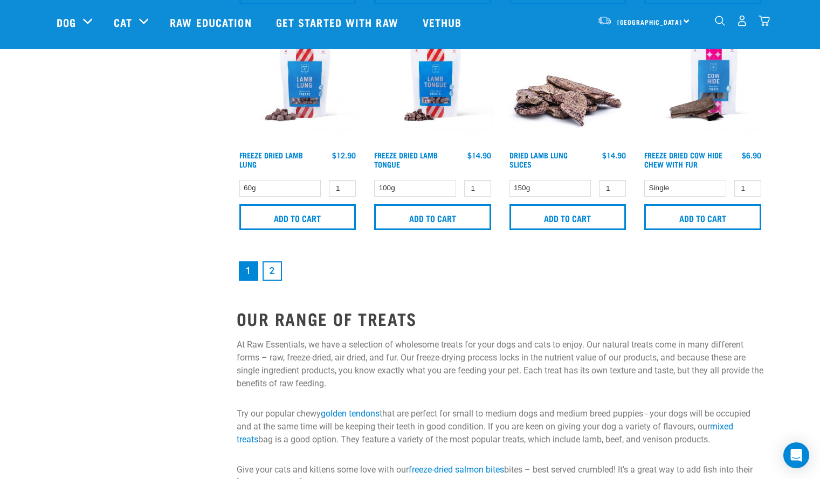
scroll to position [1636, 0]
click at [272, 272] on link "2" at bounding box center [272, 270] width 19 height 19
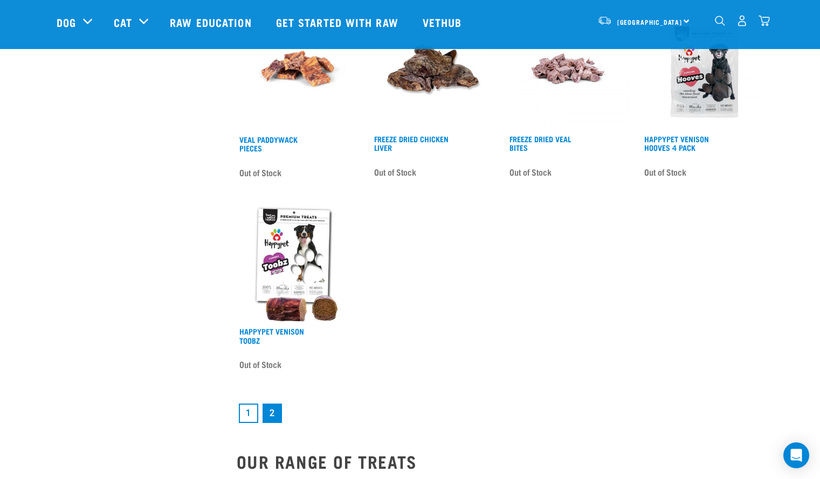
scroll to position [1400, 0]
click at [249, 408] on link "1" at bounding box center [248, 412] width 19 height 19
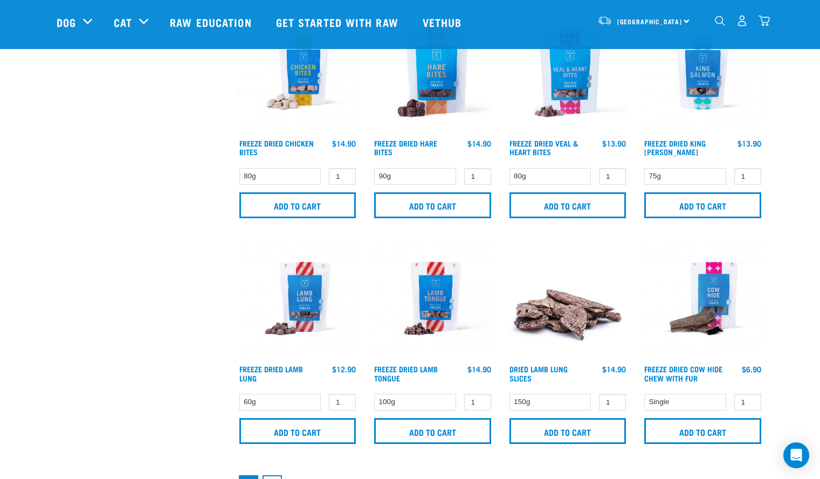
scroll to position [1422, 0]
click at [416, 428] on input "Add to cart" at bounding box center [432, 431] width 117 height 26
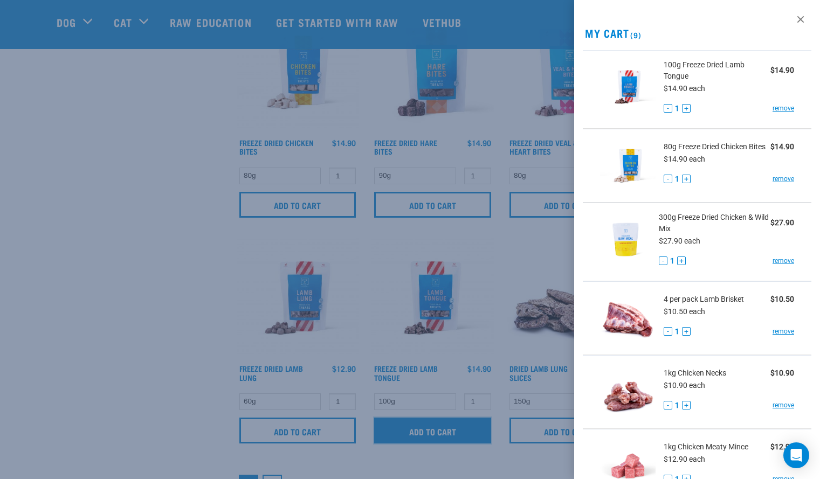
scroll to position [414, 0]
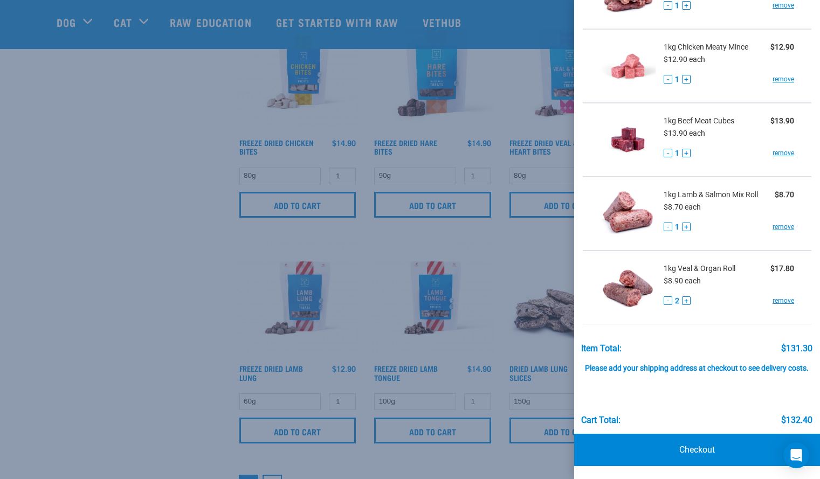
click at [204, 336] on div at bounding box center [410, 239] width 820 height 479
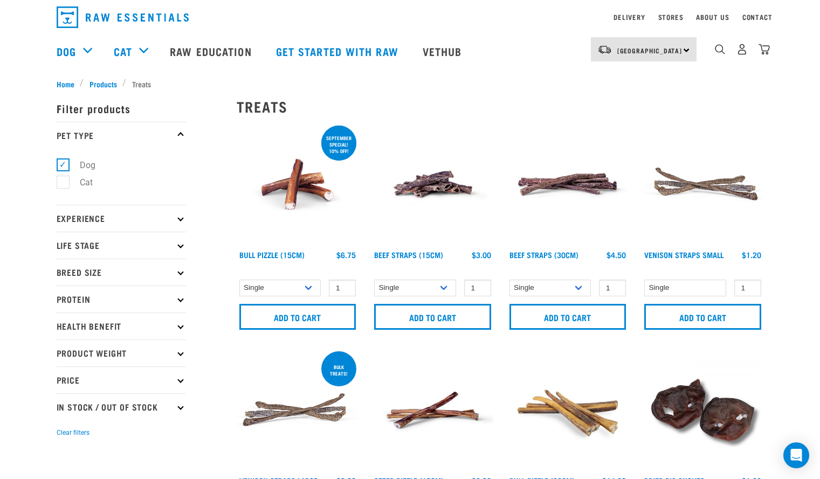
scroll to position [0, 0]
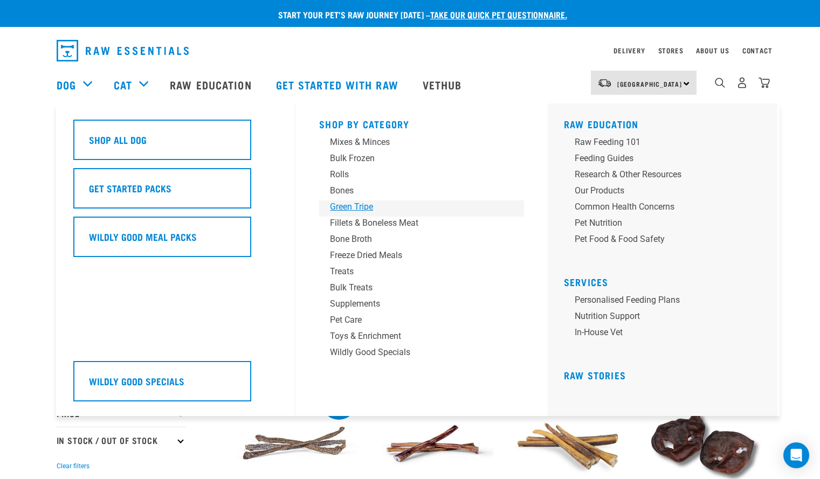
click at [340, 207] on div "Green Tripe" at bounding box center [414, 207] width 168 height 13
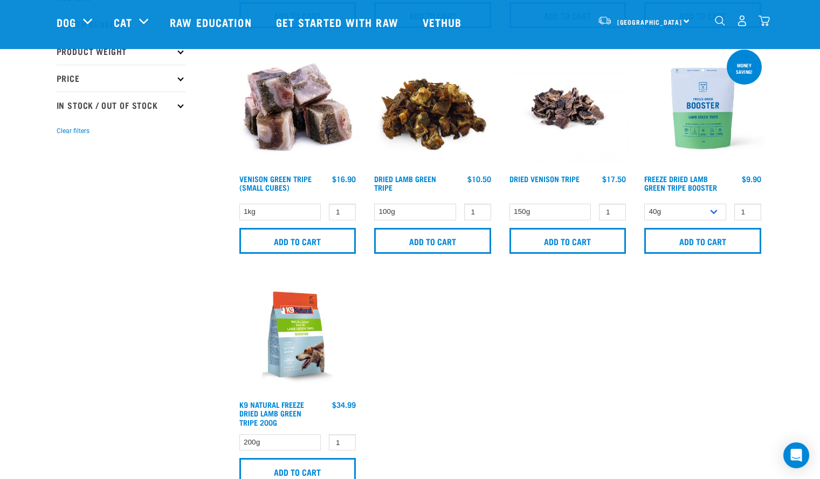
scroll to position [256, 0]
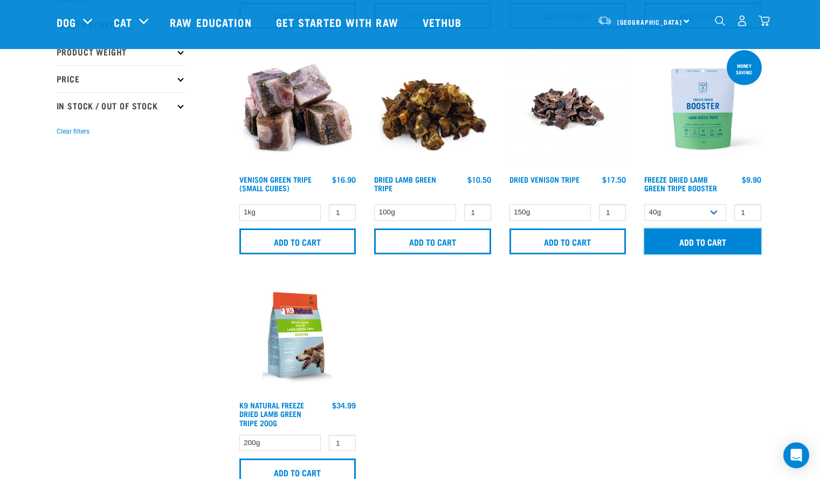
click at [724, 253] on input "Add to cart" at bounding box center [702, 242] width 117 height 26
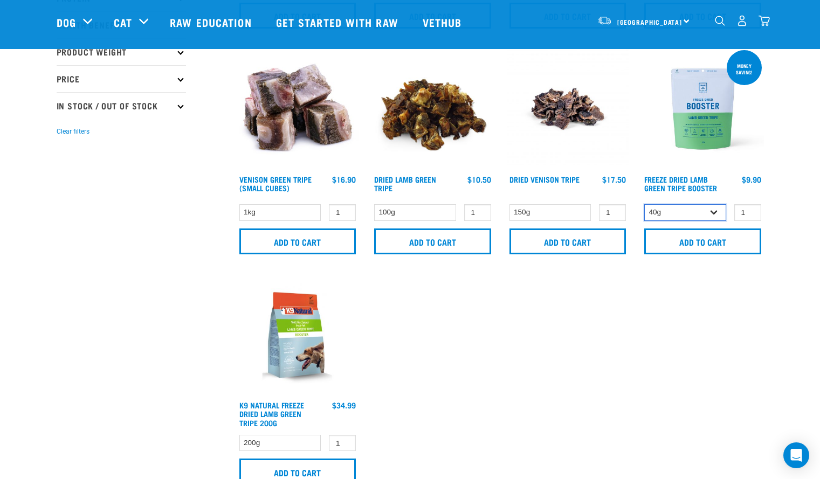
click at [719, 214] on select "40g 200g" at bounding box center [685, 212] width 82 height 17
select select "348055"
click at [644, 204] on select "40g 200g" at bounding box center [685, 212] width 82 height 17
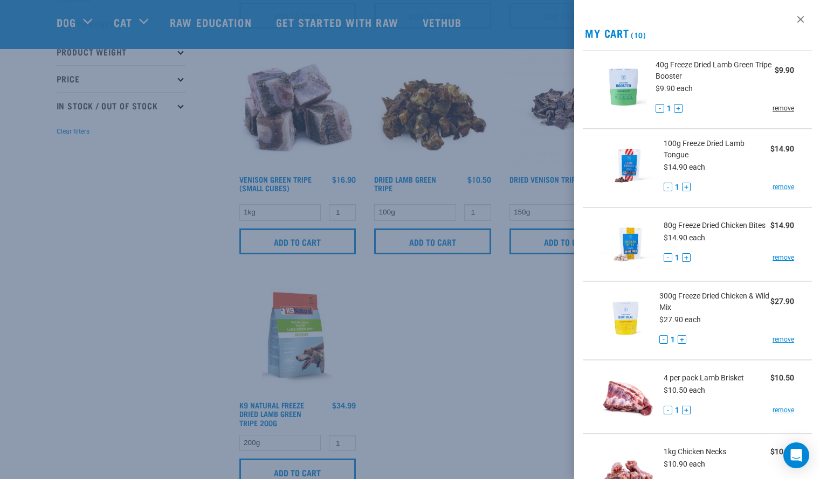
click at [778, 109] on link "remove" at bounding box center [784, 109] width 22 height 10
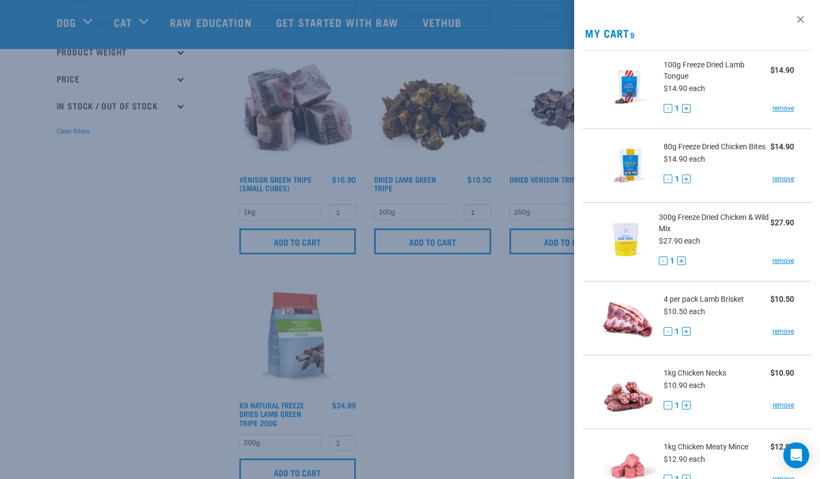
drag, startPoint x: 519, startPoint y: 357, endPoint x: 455, endPoint y: 357, distance: 63.6
click at [455, 357] on div at bounding box center [410, 239] width 820 height 479
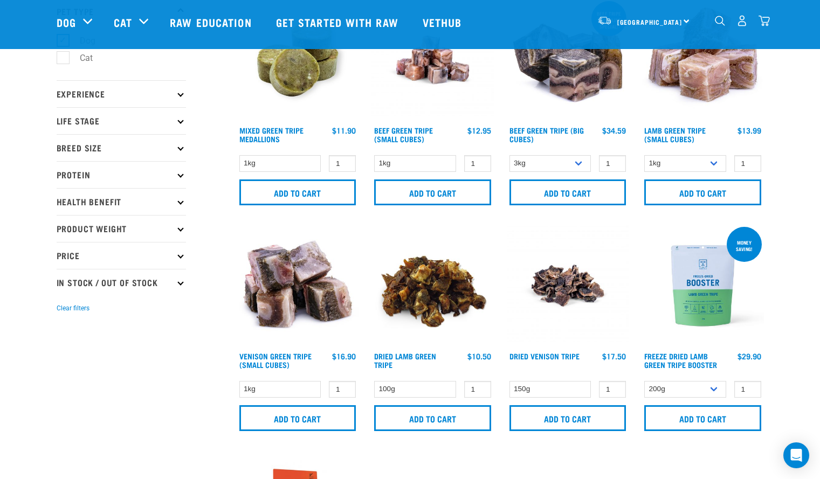
scroll to position [78, 0]
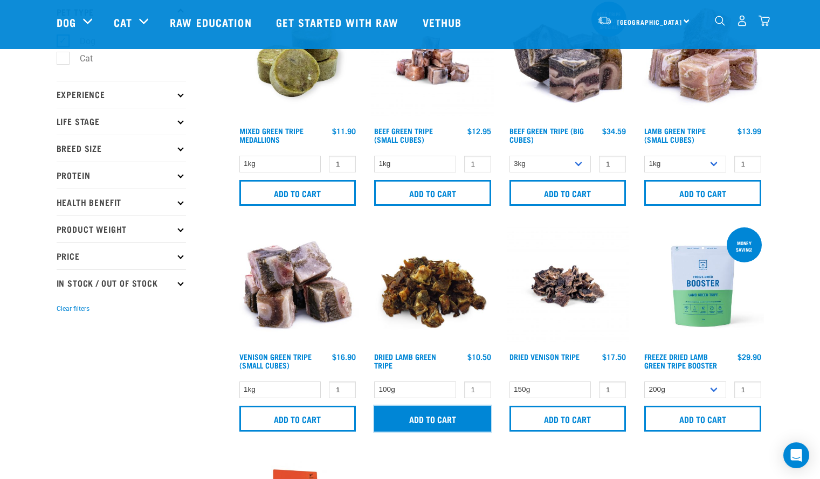
click at [437, 424] on input "Add to cart" at bounding box center [432, 419] width 117 height 26
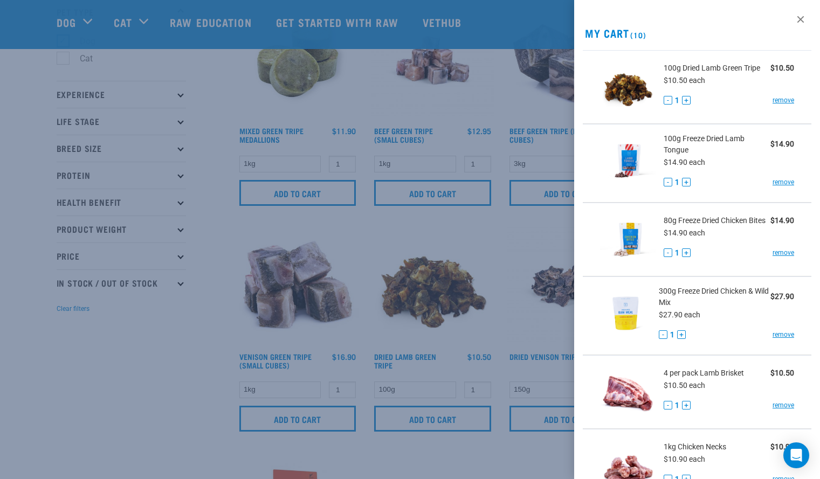
click at [450, 295] on div at bounding box center [410, 239] width 820 height 479
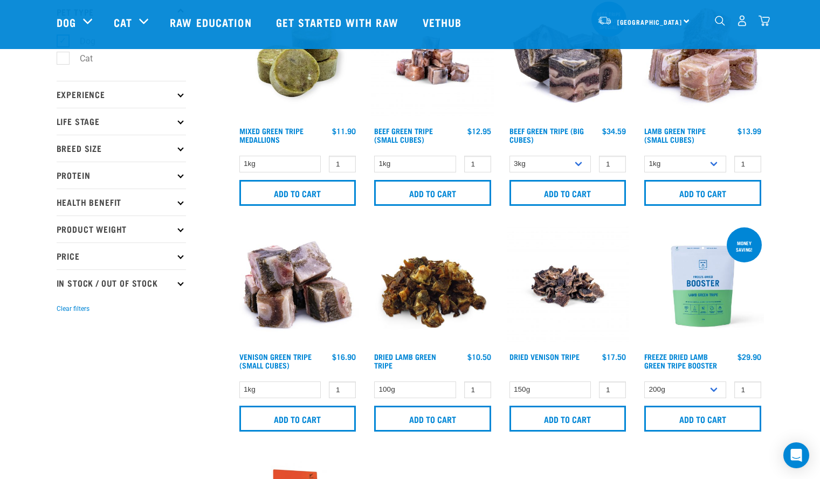
click at [422, 292] on img at bounding box center [433, 286] width 122 height 122
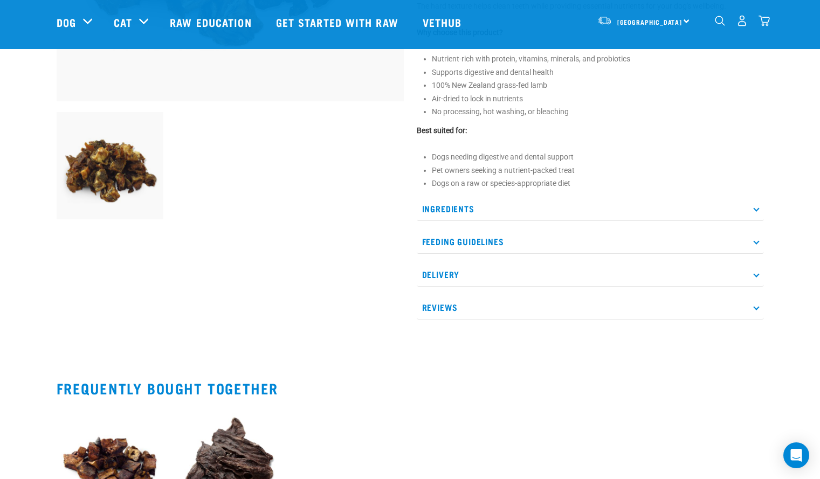
scroll to position [325, 0]
click at [746, 240] on p "Feeding Guidelines" at bounding box center [590, 241] width 347 height 24
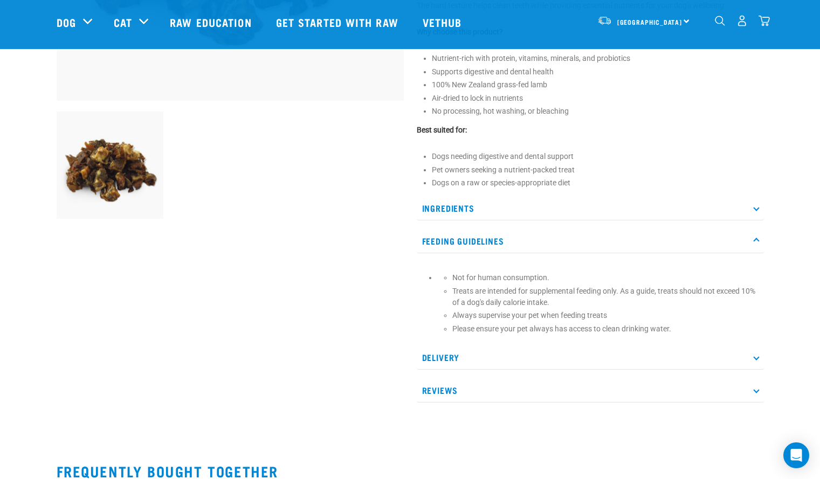
click at [746, 240] on p "Feeding Guidelines" at bounding box center [590, 241] width 347 height 24
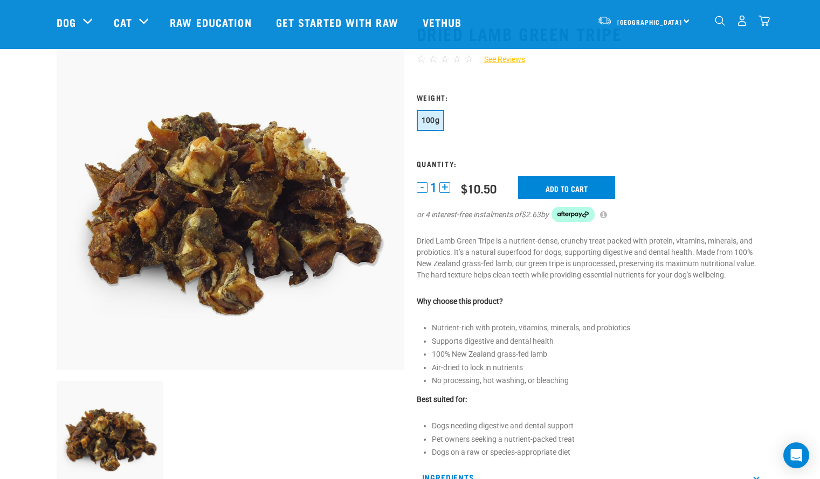
scroll to position [32, 0]
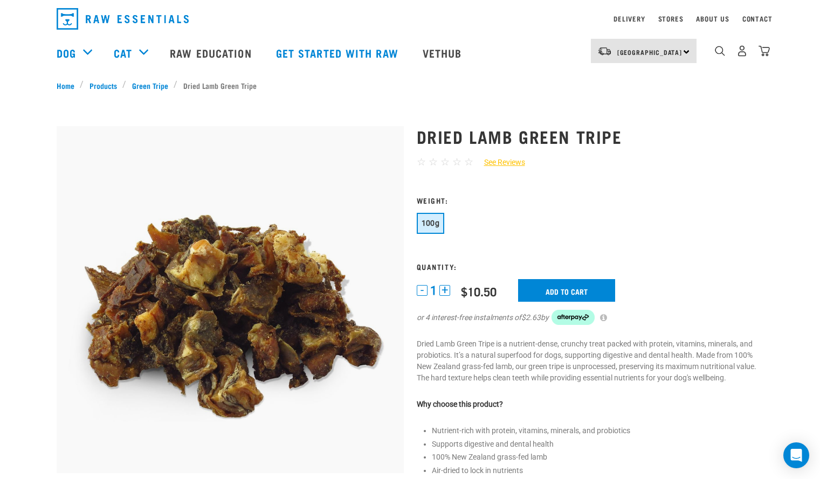
click at [768, 62] on div "11" at bounding box center [742, 51] width 56 height 24
click at [768, 57] on img "dropdown navigation" at bounding box center [764, 50] width 11 height 11
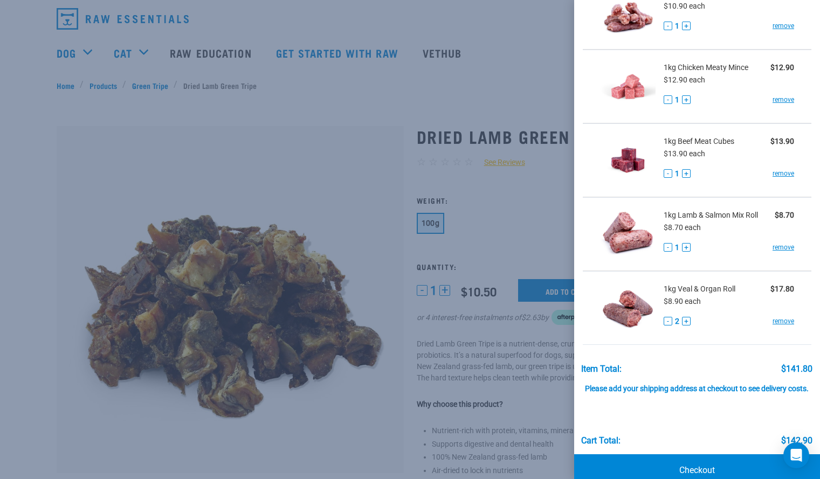
scroll to position [487, 0]
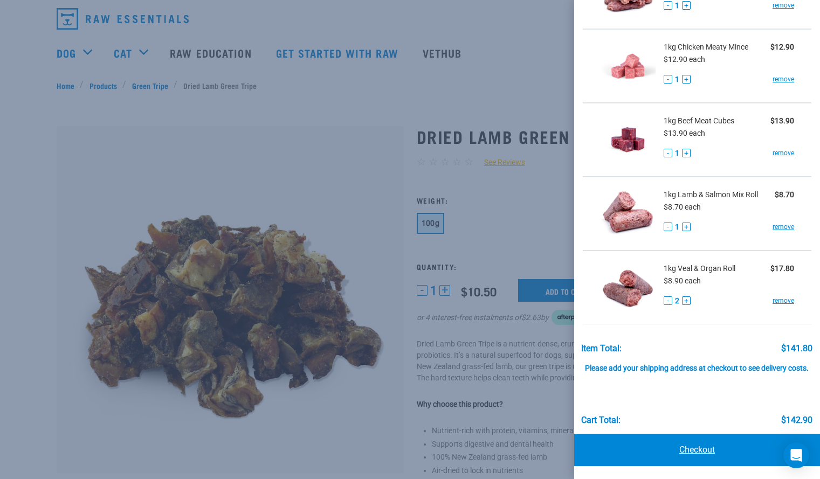
click at [712, 452] on link "Checkout" at bounding box center [697, 450] width 246 height 32
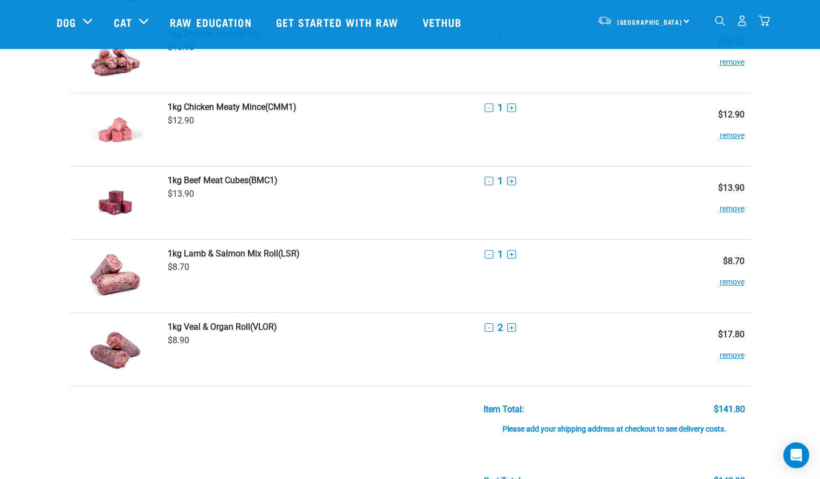
scroll to position [439, 0]
click at [511, 254] on button "+" at bounding box center [511, 254] width 9 height 9
click at [795, 283] on div "Start your pet’s raw journey today – take our quick pet questionnaire. Delivery…" at bounding box center [410, 237] width 820 height 1352
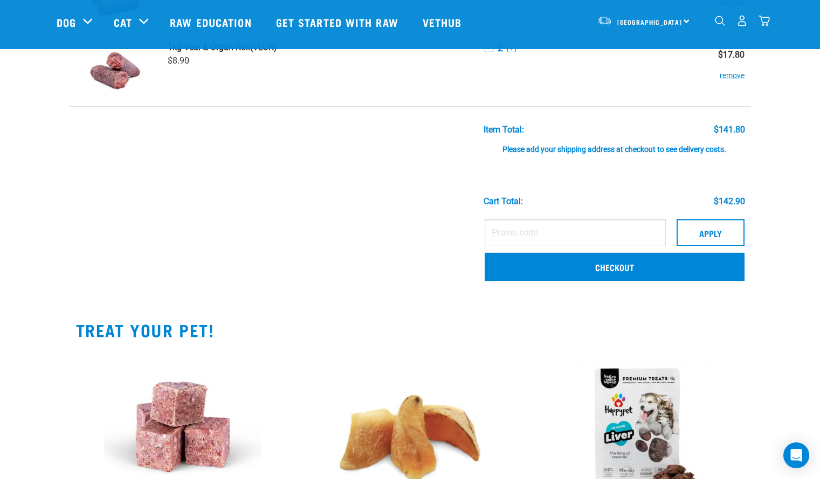
scroll to position [720, 0]
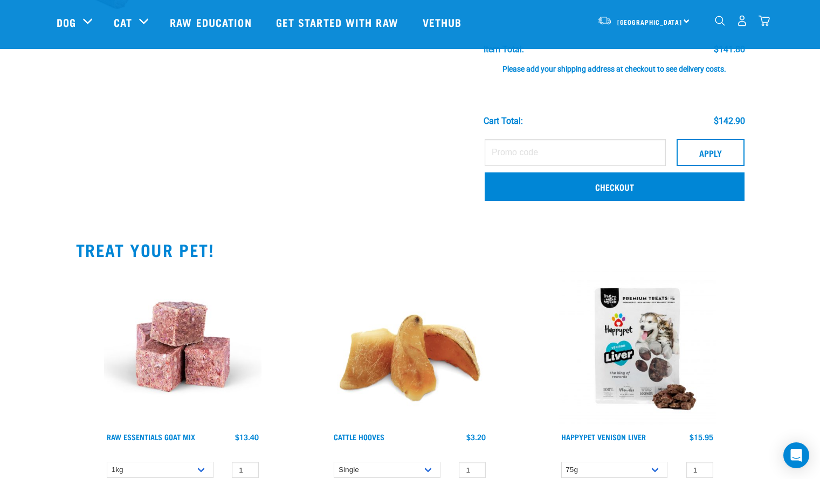
scroll to position [555, 0]
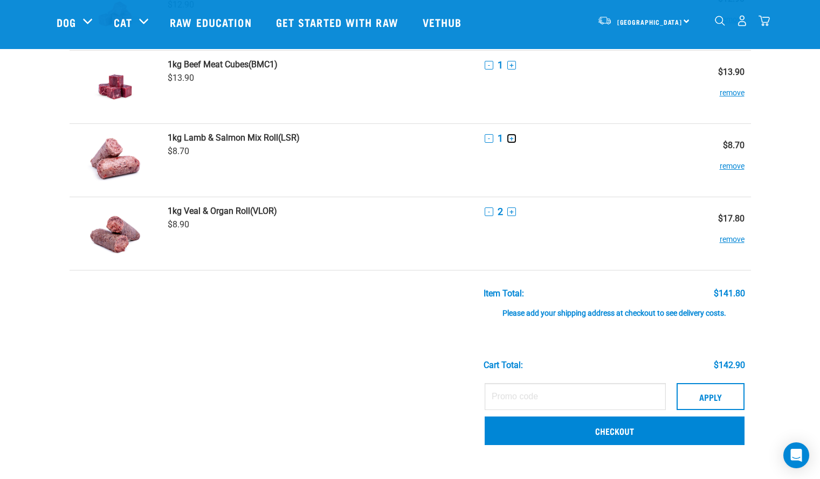
click at [509, 139] on button "+" at bounding box center [511, 138] width 9 height 9
click at [756, 175] on div "Items Quantity Subtotal (DLT) $10.50 -" at bounding box center [410, 136] width 707 height 1295
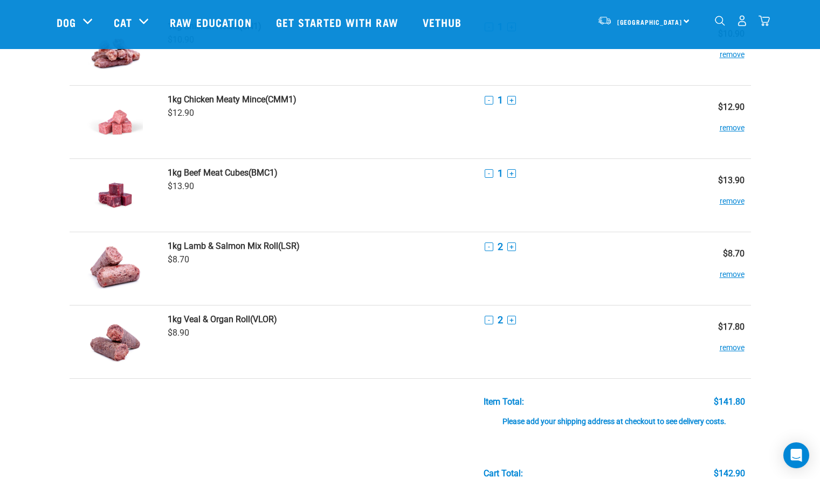
scroll to position [446, 0]
click at [764, 23] on img "dropdown navigation" at bounding box center [764, 20] width 11 height 11
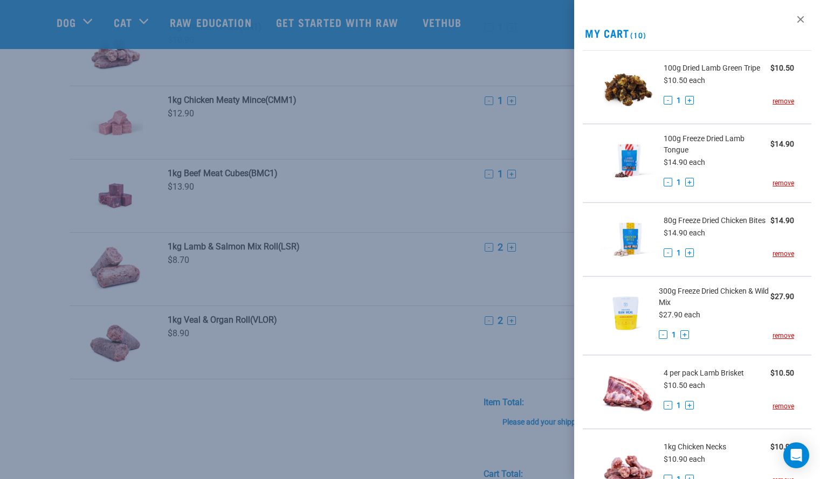
click at [760, 264] on div "80g Freeze Dried Chicken Bites $14.90 $14.90 each - 1 + remove" at bounding box center [725, 239] width 139 height 49
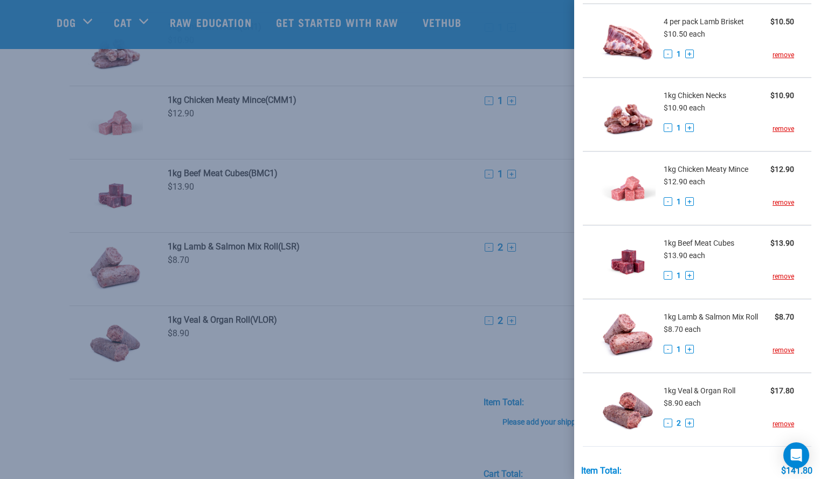
scroll to position [487, 0]
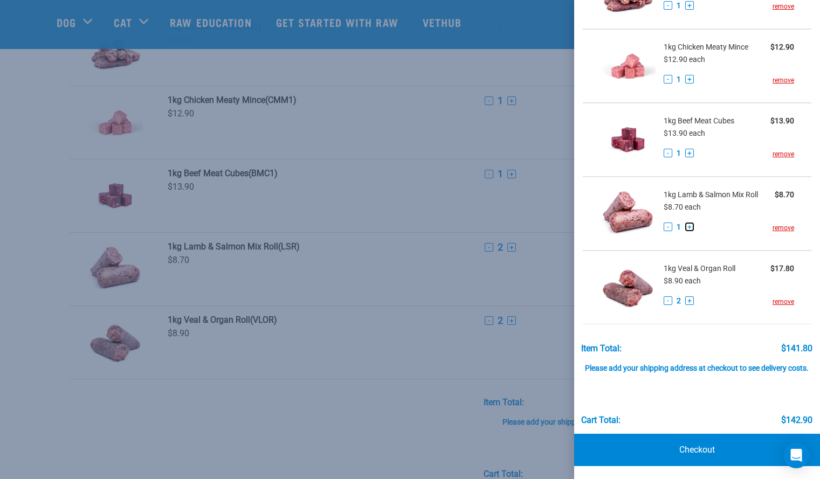
click at [690, 223] on button "+" at bounding box center [689, 227] width 9 height 9
click at [722, 297] on div "- 2 + remove" at bounding box center [729, 300] width 130 height 11
click at [714, 444] on link "Checkout" at bounding box center [697, 450] width 246 height 32
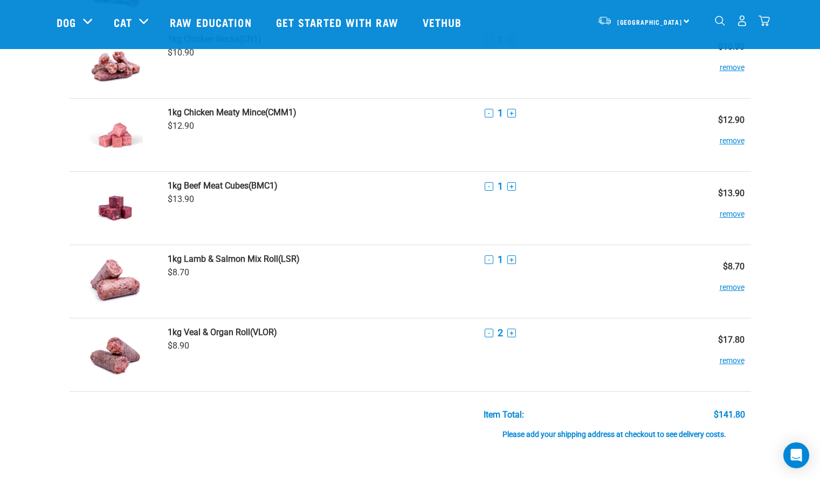
scroll to position [451, 0]
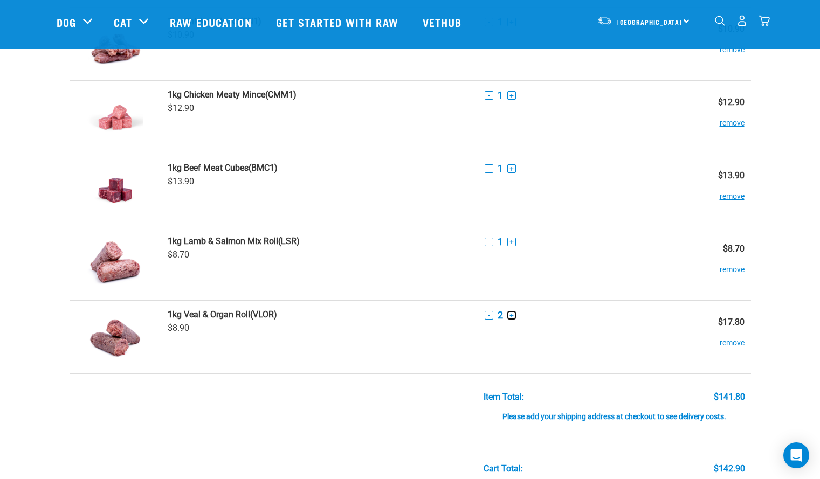
click at [513, 317] on button "+" at bounding box center [511, 315] width 9 height 9
click at [768, 324] on div "Items Quantity Subtotal -" at bounding box center [410, 246] width 725 height 1308
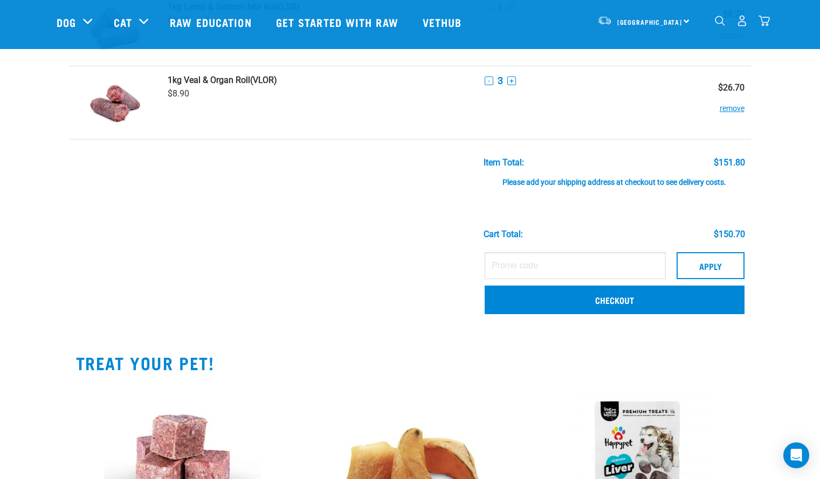
scroll to position [697, 0]
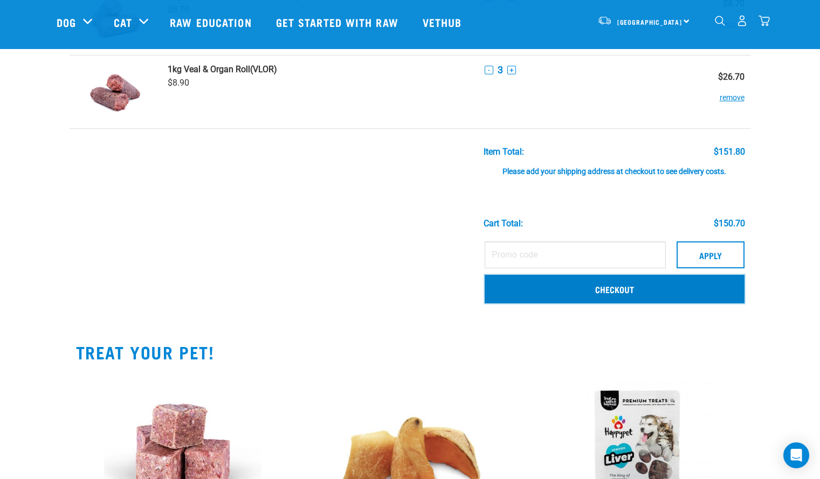
click at [628, 294] on link "Checkout" at bounding box center [615, 289] width 260 height 28
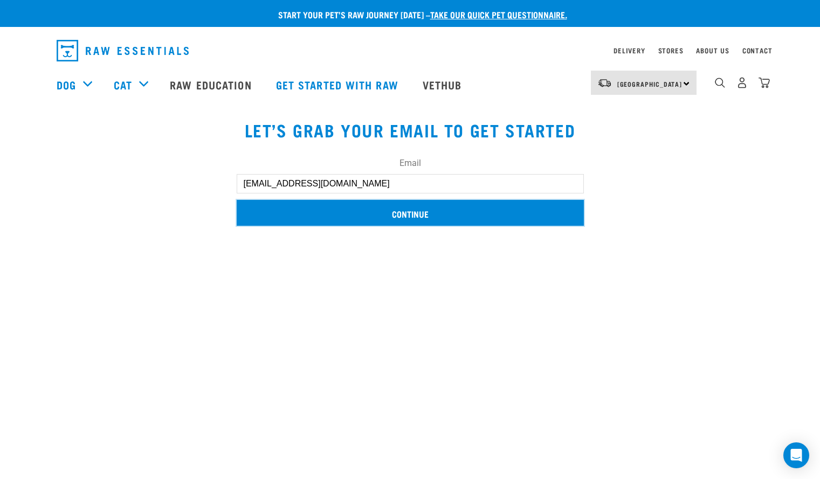
click at [487, 220] on input "Continue" at bounding box center [410, 213] width 347 height 26
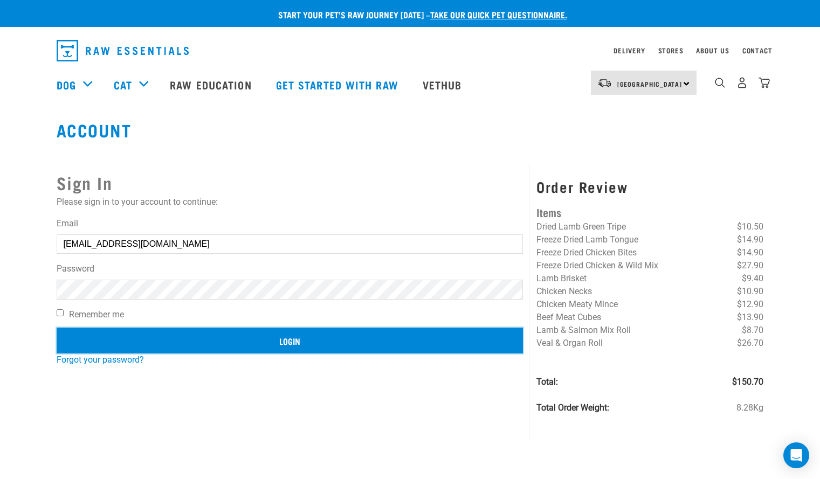
click at [300, 345] on input "Login" at bounding box center [290, 341] width 467 height 26
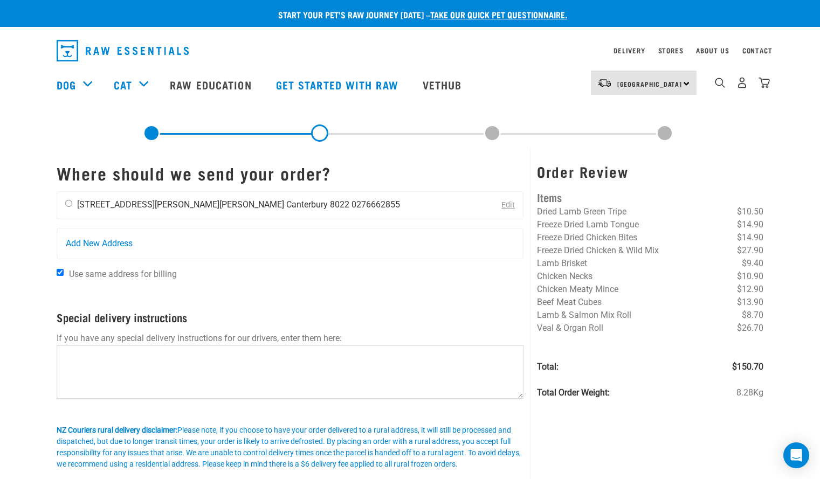
click at [147, 204] on li "[STREET_ADDRESS][PERSON_NAME][PERSON_NAME]" at bounding box center [180, 205] width 207 height 10
click at [67, 203] on input "radio" at bounding box center [68, 203] width 7 height 7
radio input "true"
click at [25, 247] on div "Start your pet’s raw journey today – take our quick pet questionnaire. Delivery…" at bounding box center [410, 254] width 820 height 509
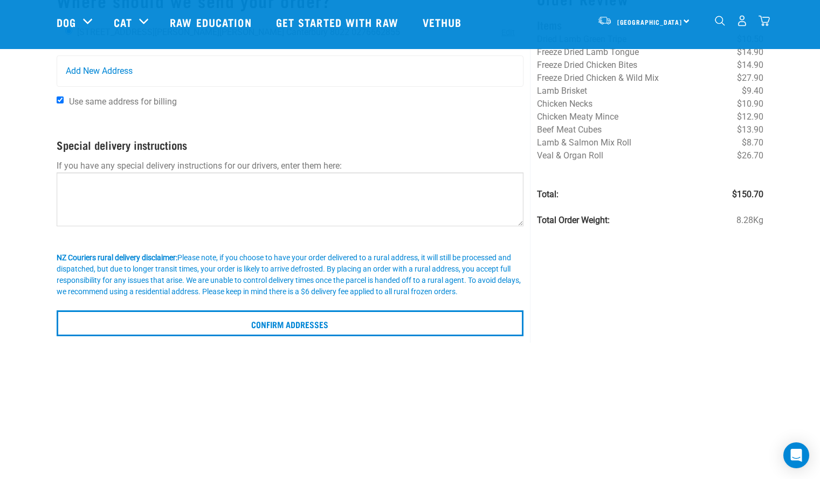
scroll to position [94, 0]
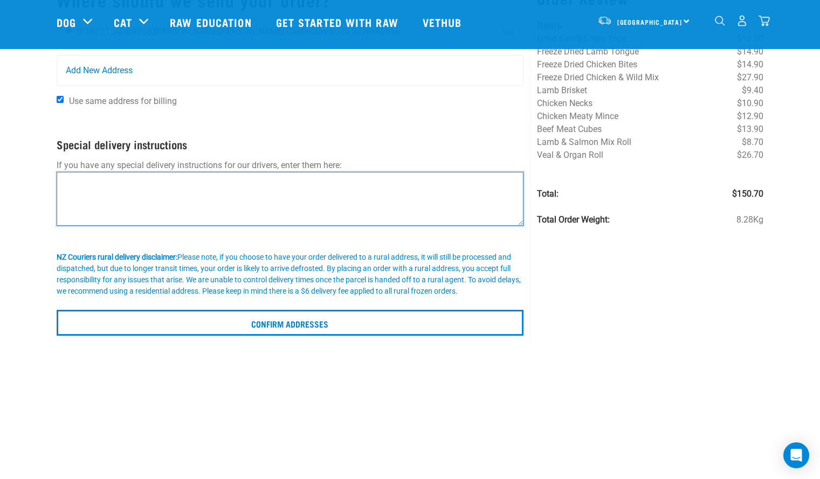
click at [97, 212] on textarea at bounding box center [290, 199] width 467 height 54
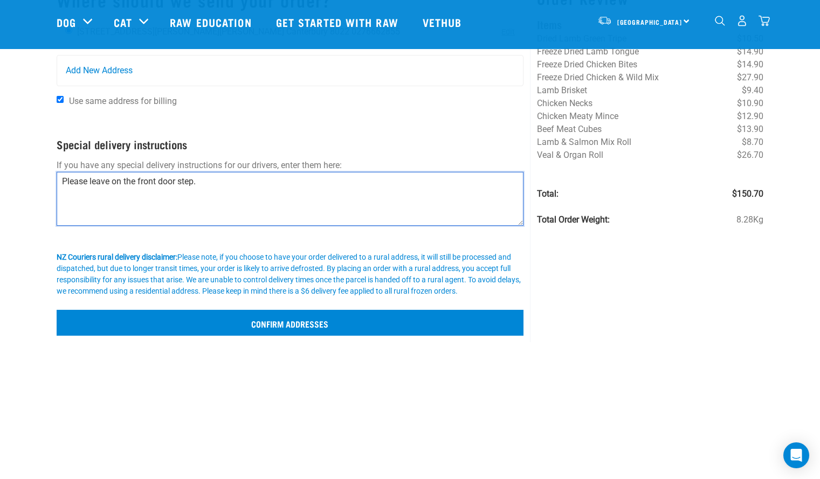
type textarea "Please leave on the front door step."
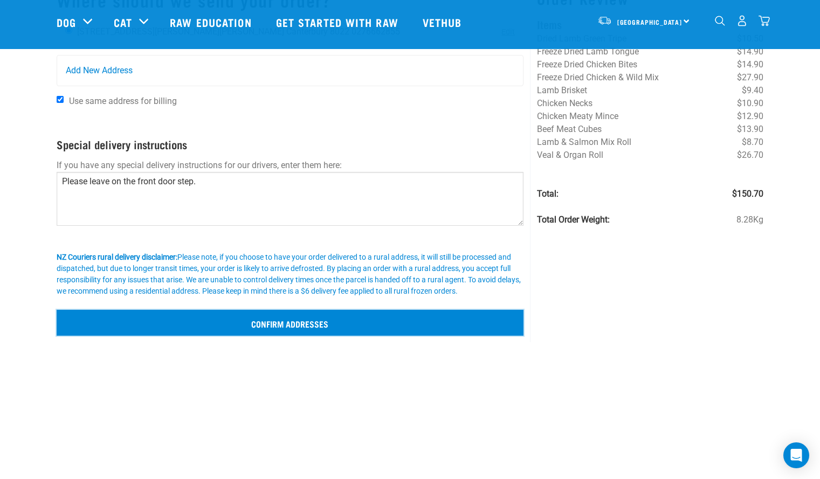
click at [126, 314] on input "Confirm addresses" at bounding box center [290, 323] width 467 height 26
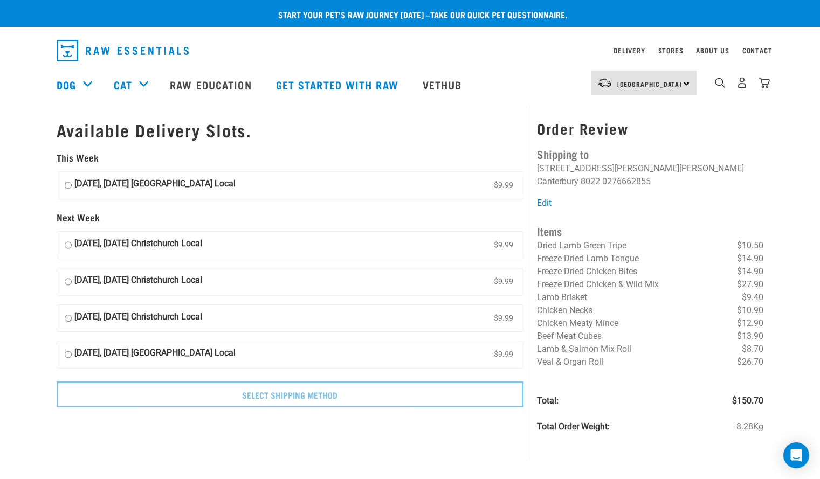
click at [68, 185] on input "[DATE], [DATE] [GEOGRAPHIC_DATA] Local $9.99" at bounding box center [68, 185] width 7 height 16
radio input "true"
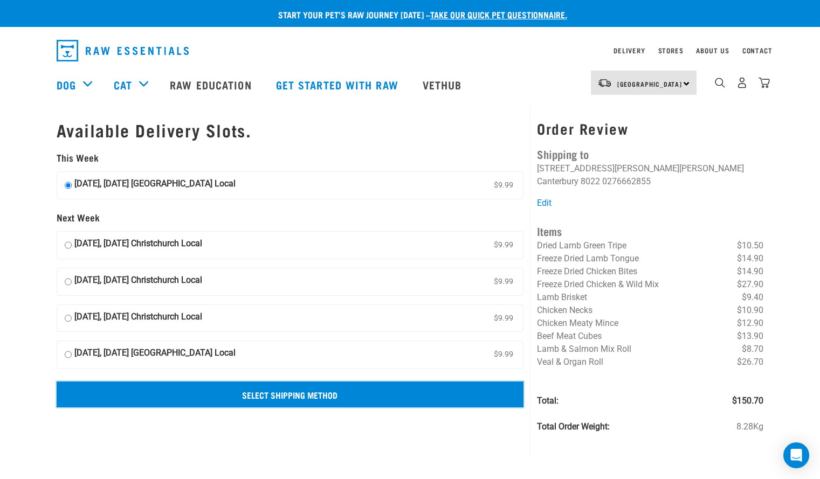
click at [176, 394] on input "Select Shipping Method" at bounding box center [290, 395] width 467 height 26
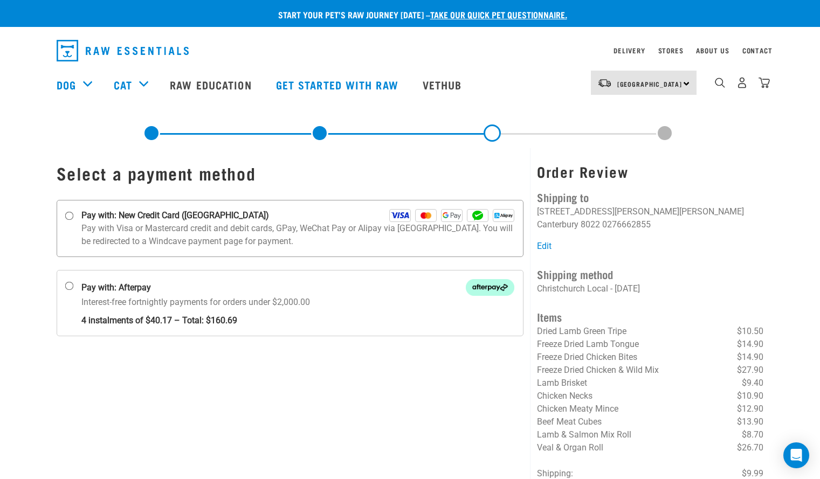
click at [65, 221] on label "Pay with: New Credit Card ([GEOGRAPHIC_DATA])" at bounding box center [290, 228] width 467 height 57
click at [65, 221] on input "Pay with: New Credit Card ([GEOGRAPHIC_DATA])" at bounding box center [69, 216] width 9 height 9
radio input "true"
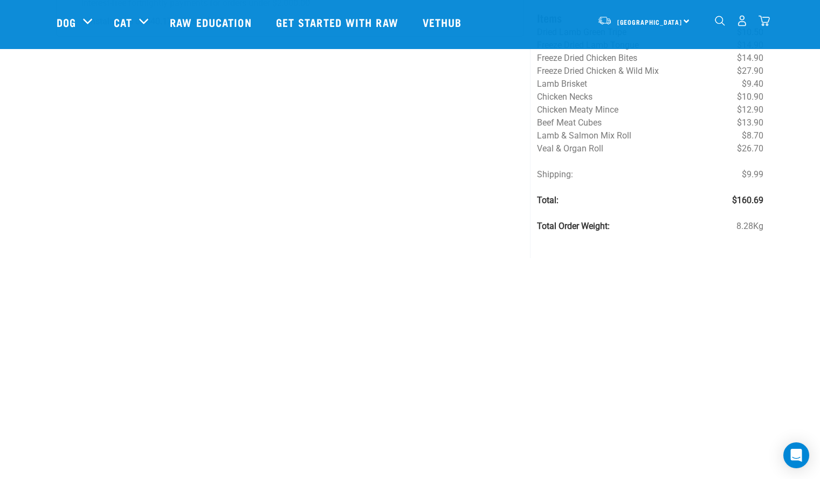
scroll to position [261, 0]
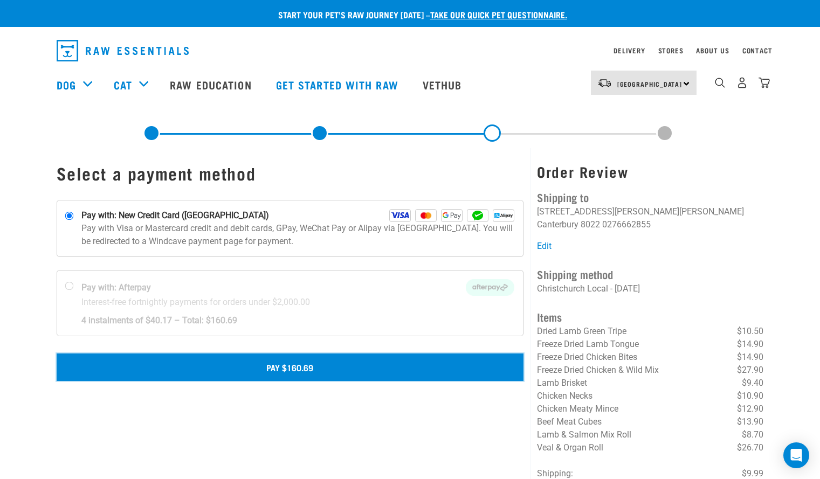
click at [120, 360] on button "Pay $160.69" at bounding box center [290, 367] width 467 height 27
click at [324, 371] on button "Pay $160.69" at bounding box center [290, 367] width 467 height 27
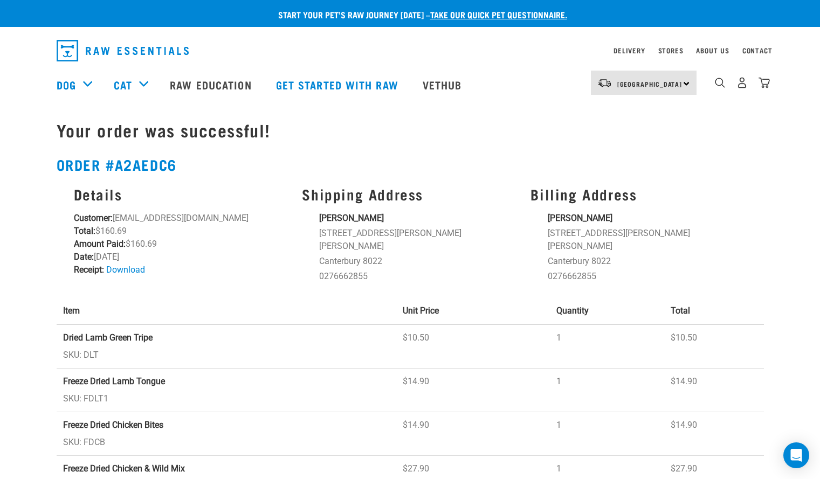
click at [3, 38] on div "Delivery Stores About Us Contact" at bounding box center [410, 48] width 820 height 33
click at [3, 31] on div "Start your pet’s raw journey [DATE] – take our quick pet questionnaire. Deliver…" at bounding box center [410, 418] width 820 height 836
